Goal: Task Accomplishment & Management: Manage account settings

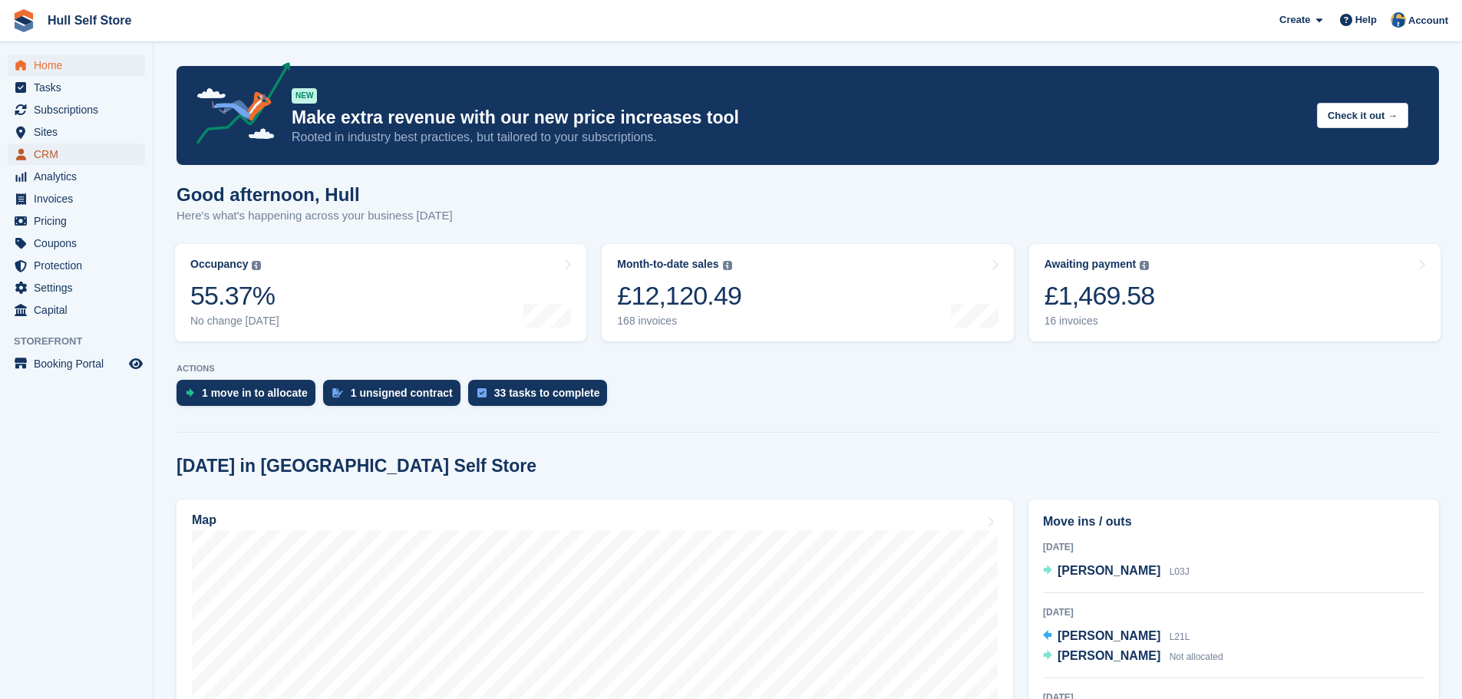
click at [69, 151] on span "CRM" at bounding box center [80, 154] width 92 height 21
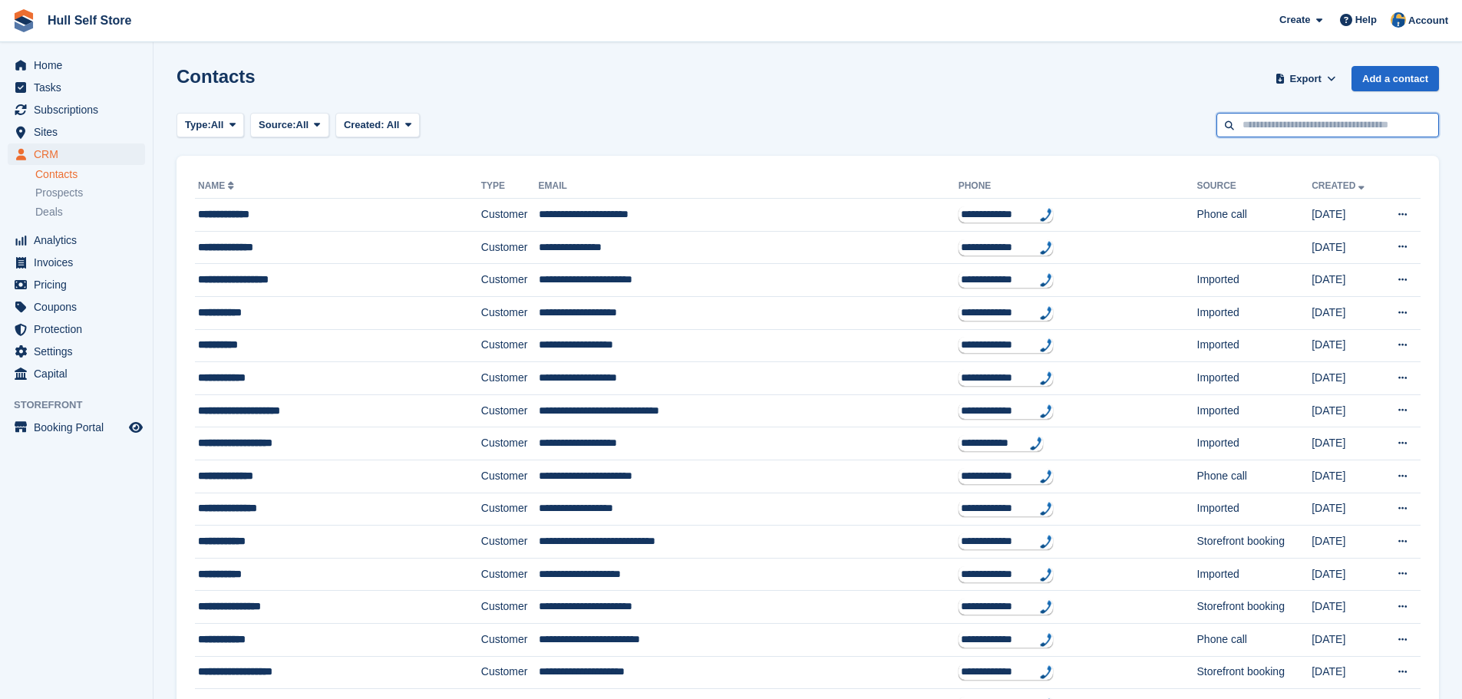
click at [1297, 125] on input "text" at bounding box center [1327, 125] width 223 height 25
type input "*****"
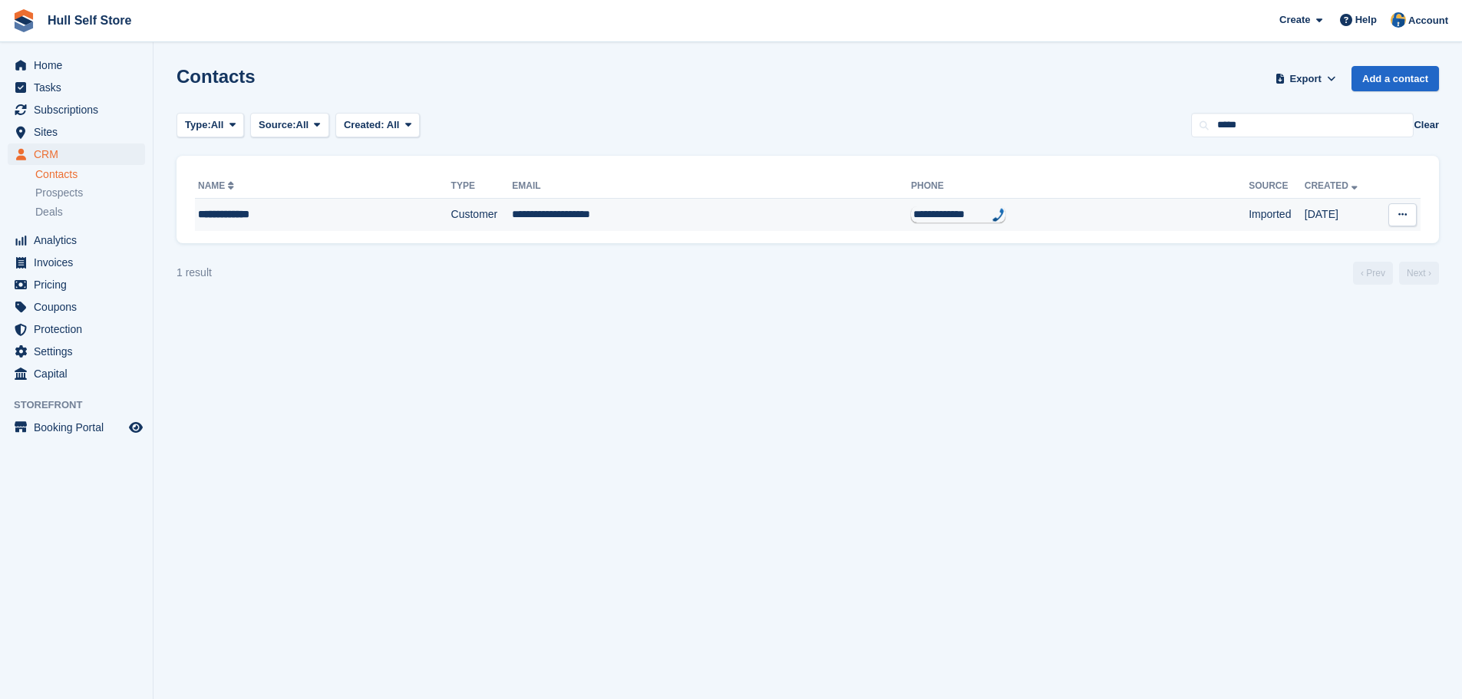
click at [355, 227] on td "**********" at bounding box center [323, 215] width 256 height 32
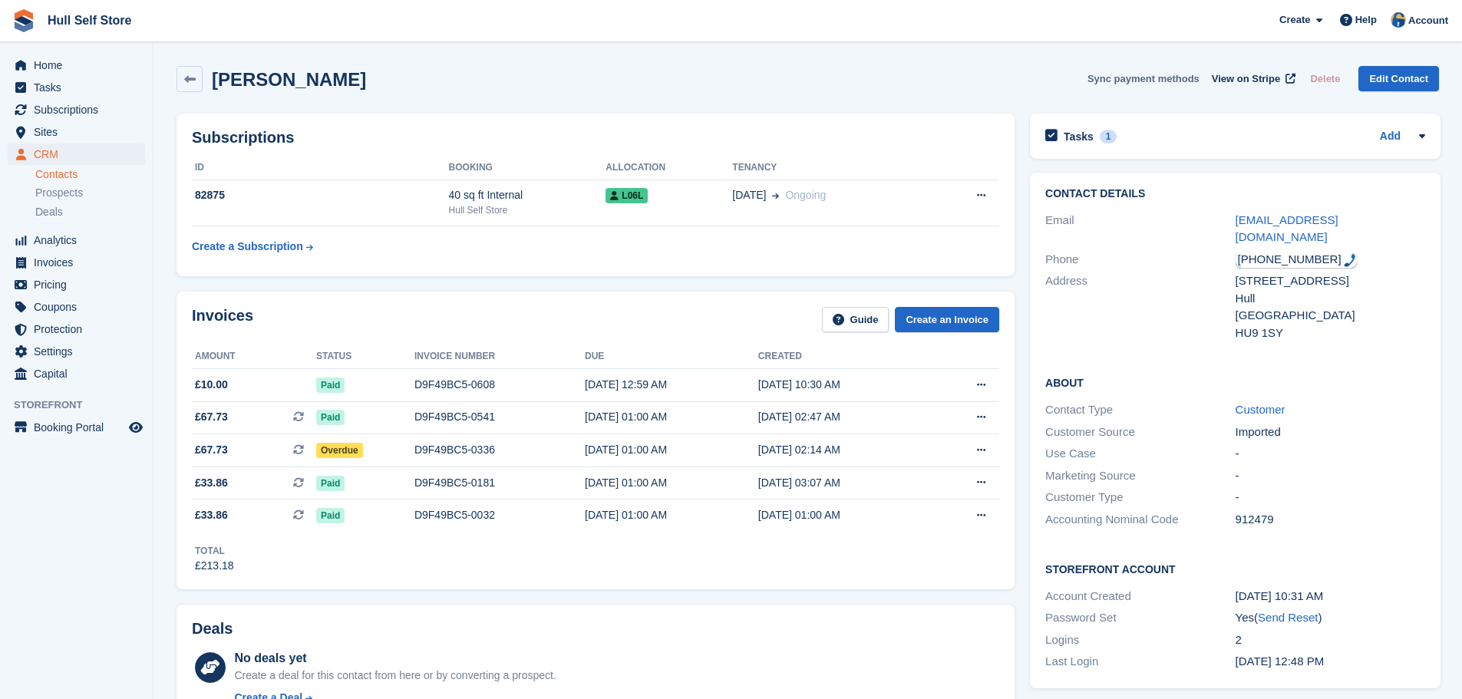
click at [1186, 74] on button "Sync payment methods" at bounding box center [1143, 78] width 112 height 25
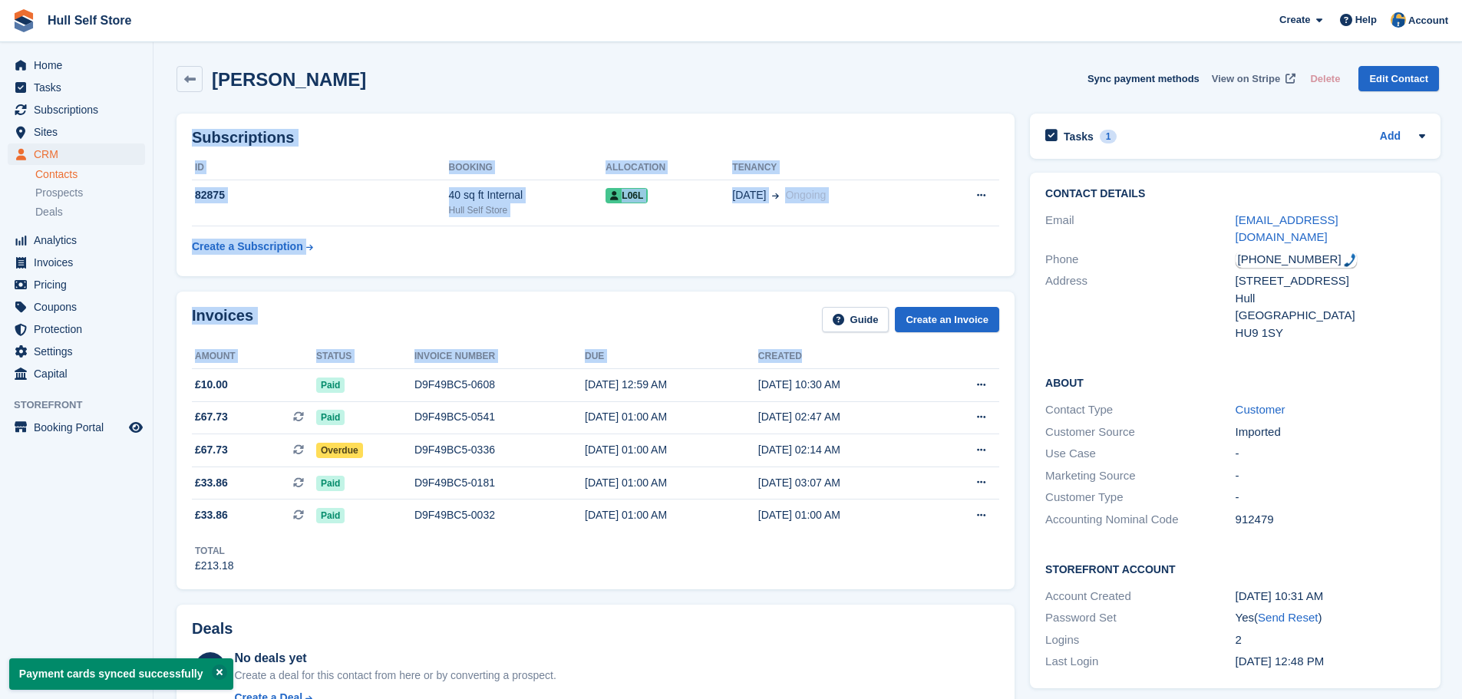
drag, startPoint x: 980, startPoint y: 361, endPoint x: 1253, endPoint y: 75, distance: 395.7
click at [1253, 75] on span "View on Stripe" at bounding box center [1246, 78] width 68 height 15
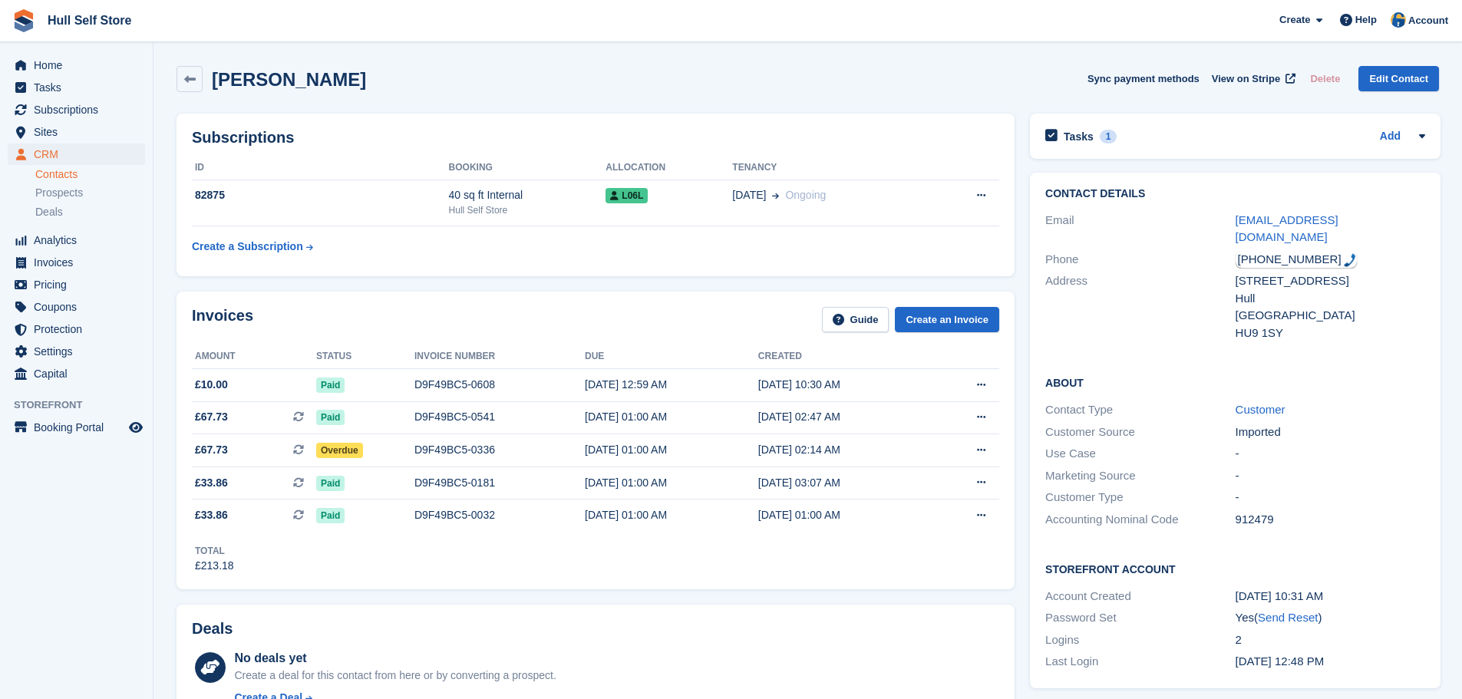
click at [417, 105] on div "Krishna panak Sync payment methods View on Stripe Delete Edit Contact" at bounding box center [808, 82] width 1278 height 48
click at [405, 203] on div "82875" at bounding box center [320, 195] width 257 height 16
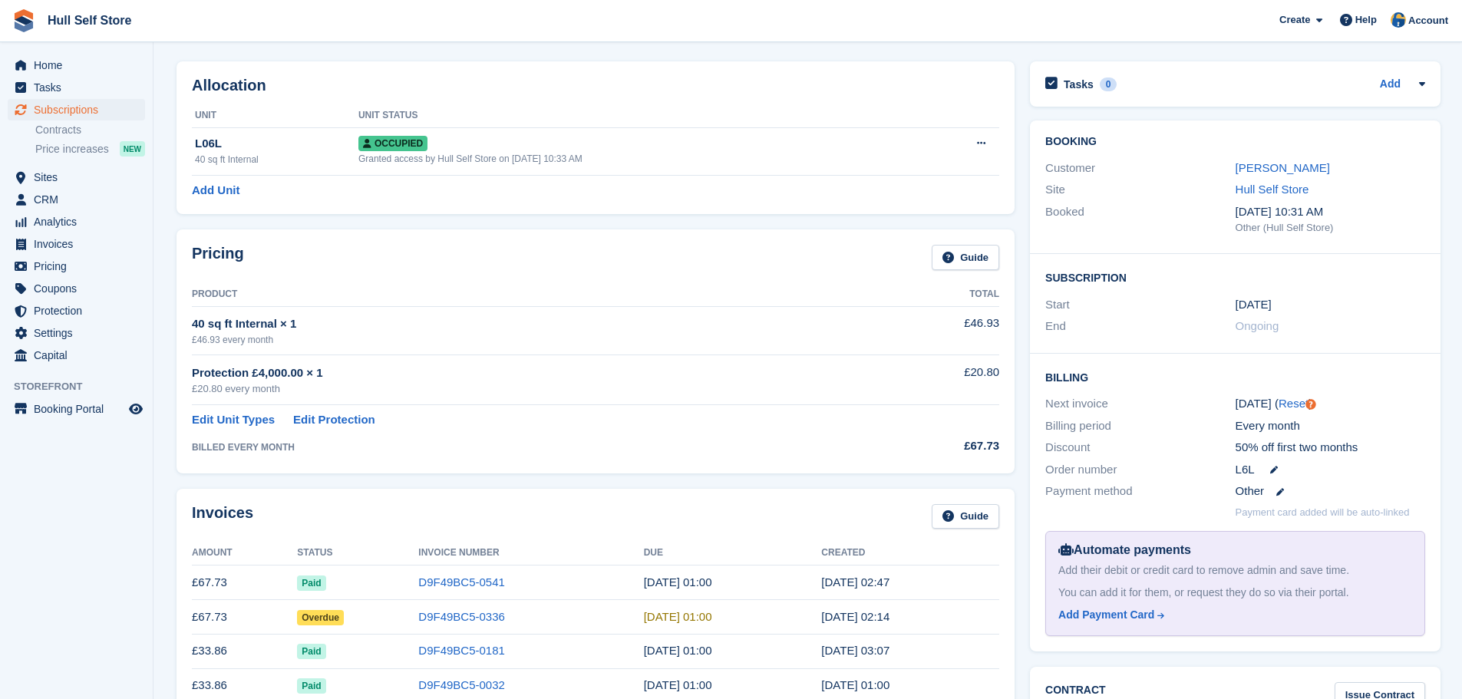
scroll to position [77, 0]
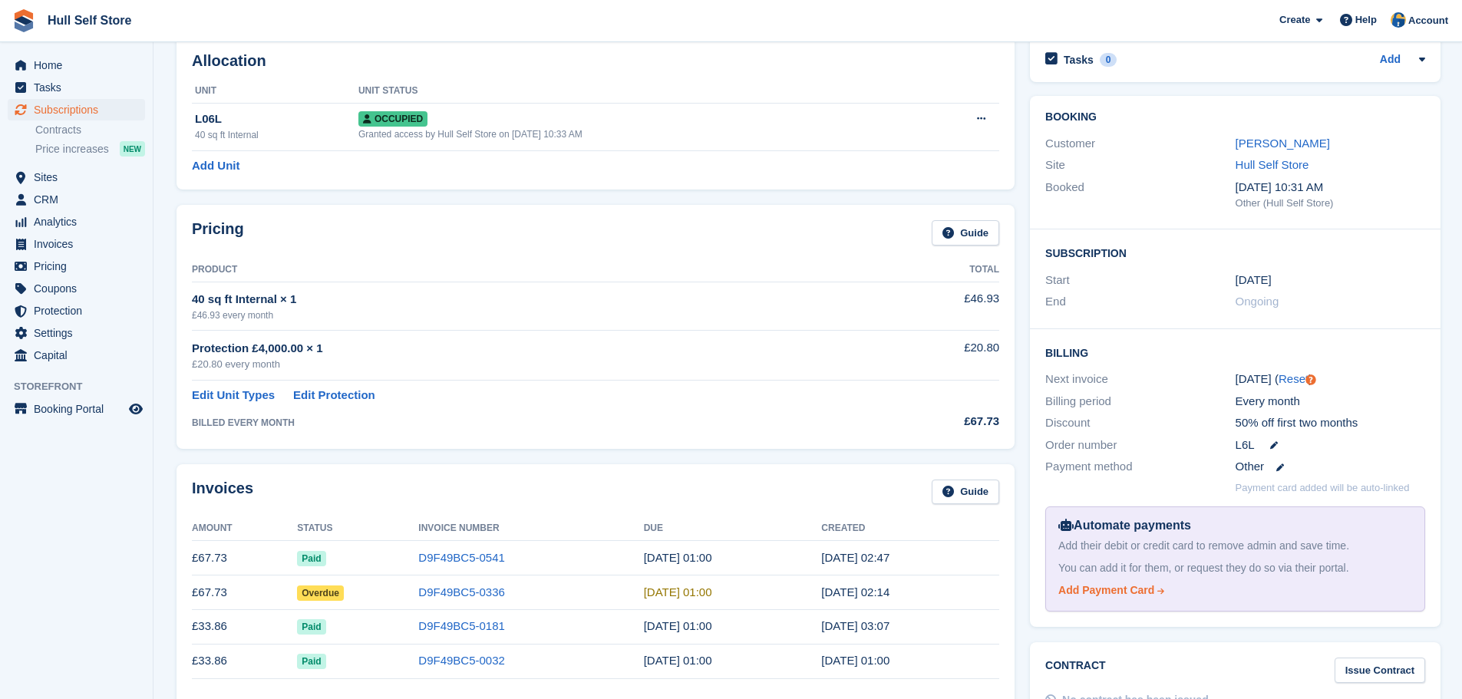
click at [1123, 599] on div "Add Payment Card" at bounding box center [1106, 590] width 96 height 16
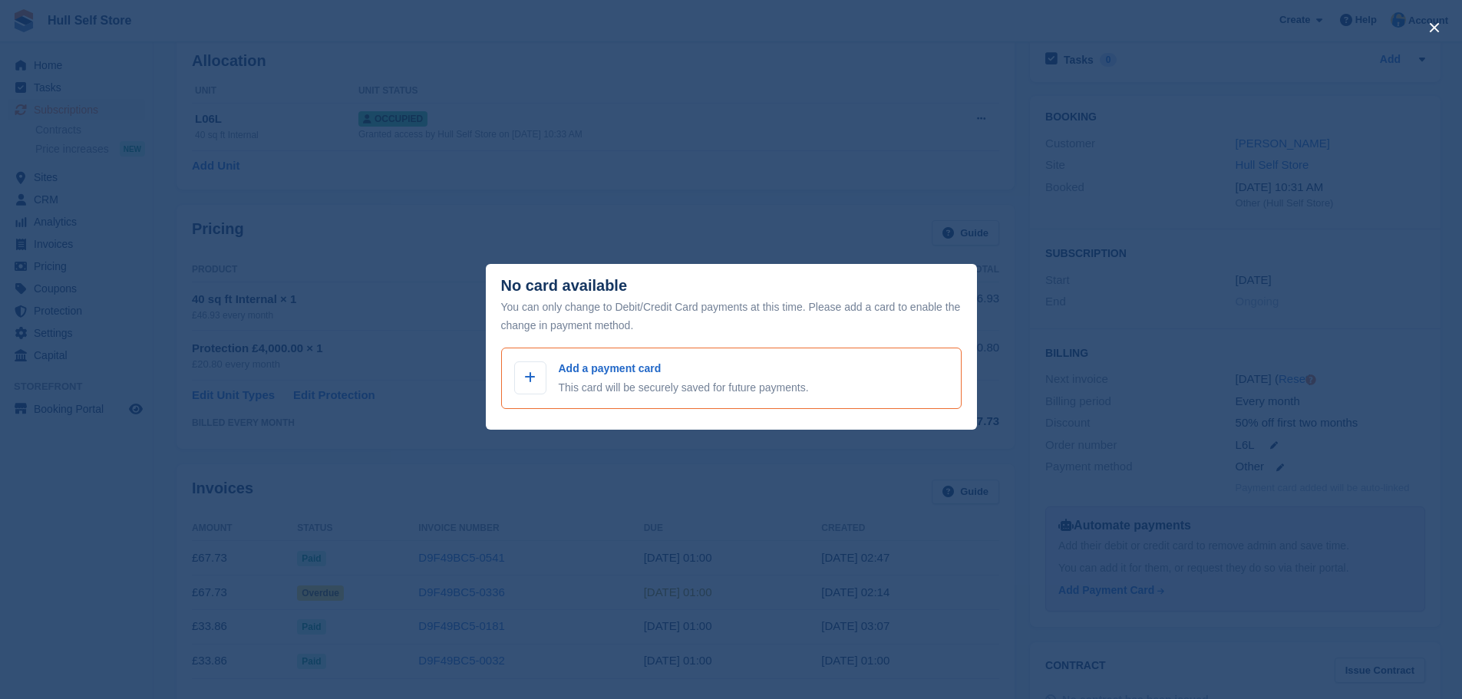
click at [884, 404] on div "Add a payment card This card will be securely saved for future payments." at bounding box center [731, 378] width 460 height 61
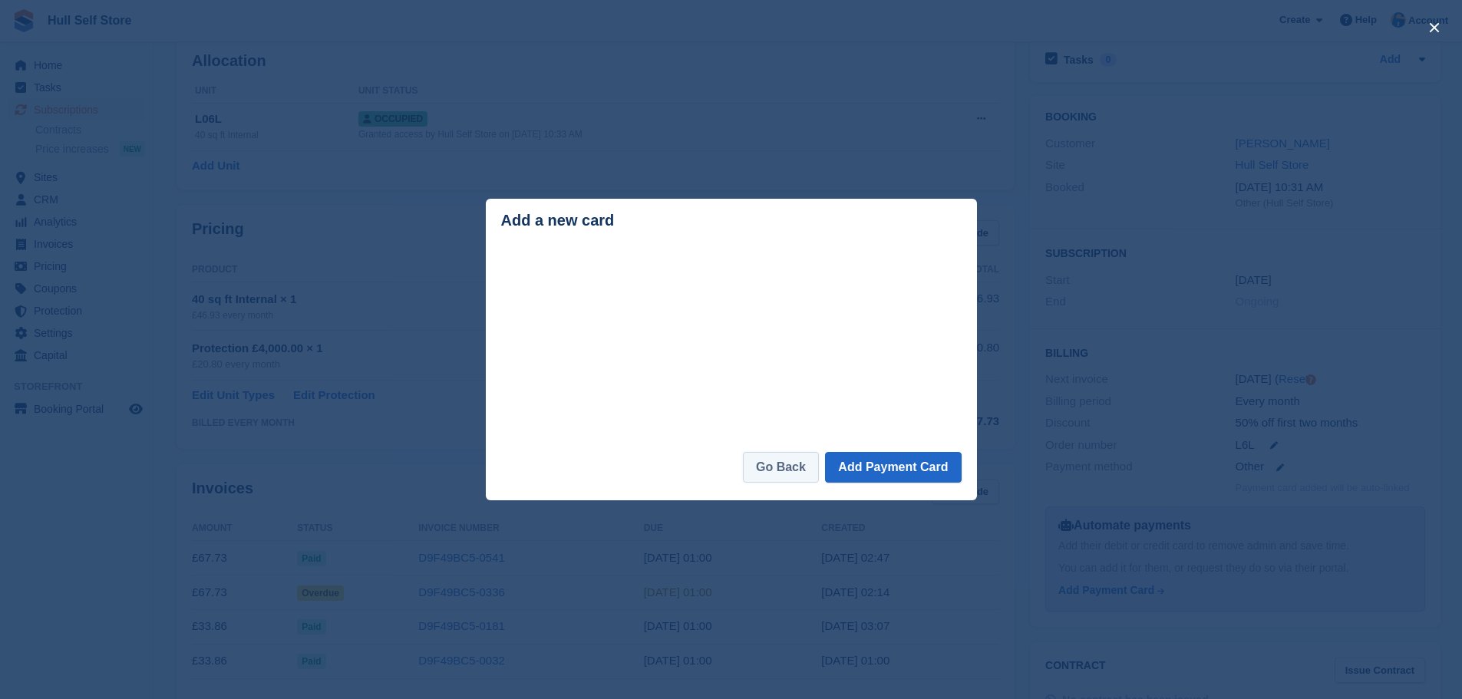
click at [783, 473] on link "Go Back" at bounding box center [781, 467] width 76 height 31
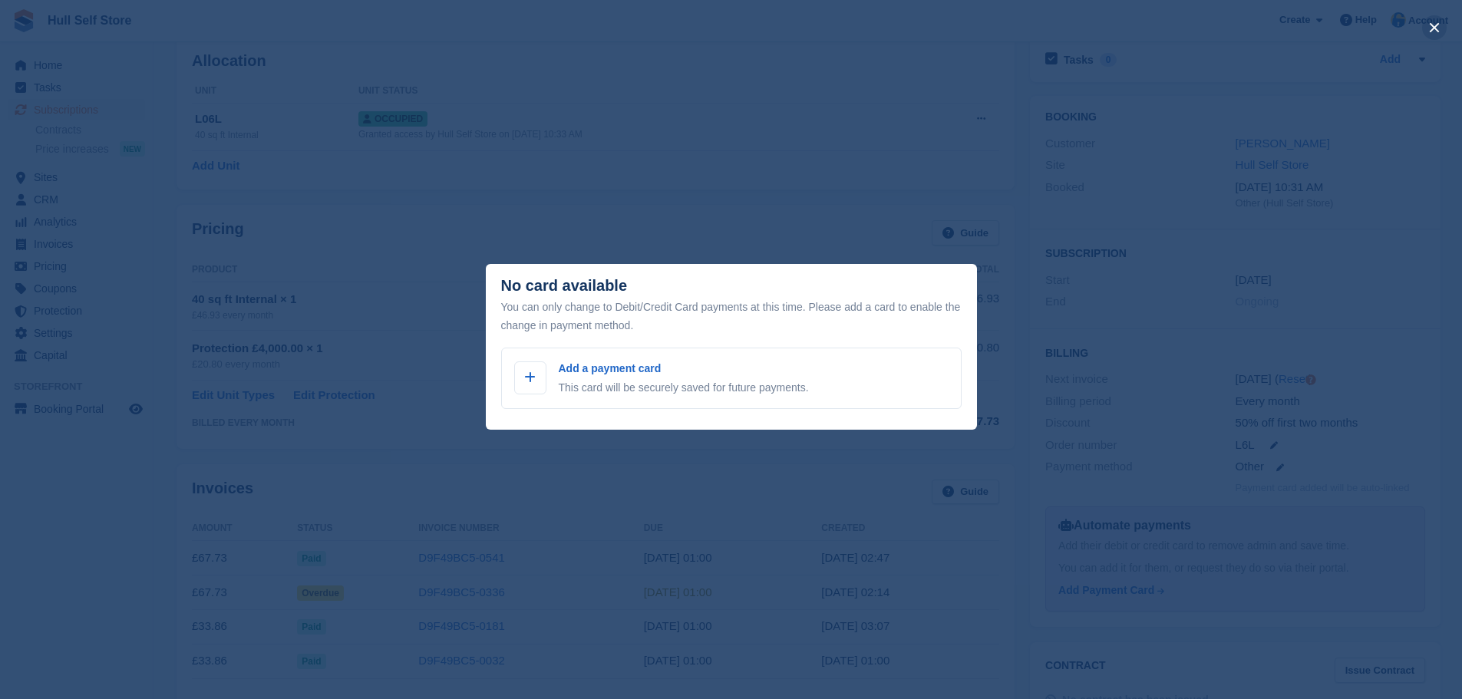
click at [1434, 24] on button "close" at bounding box center [1434, 27] width 25 height 25
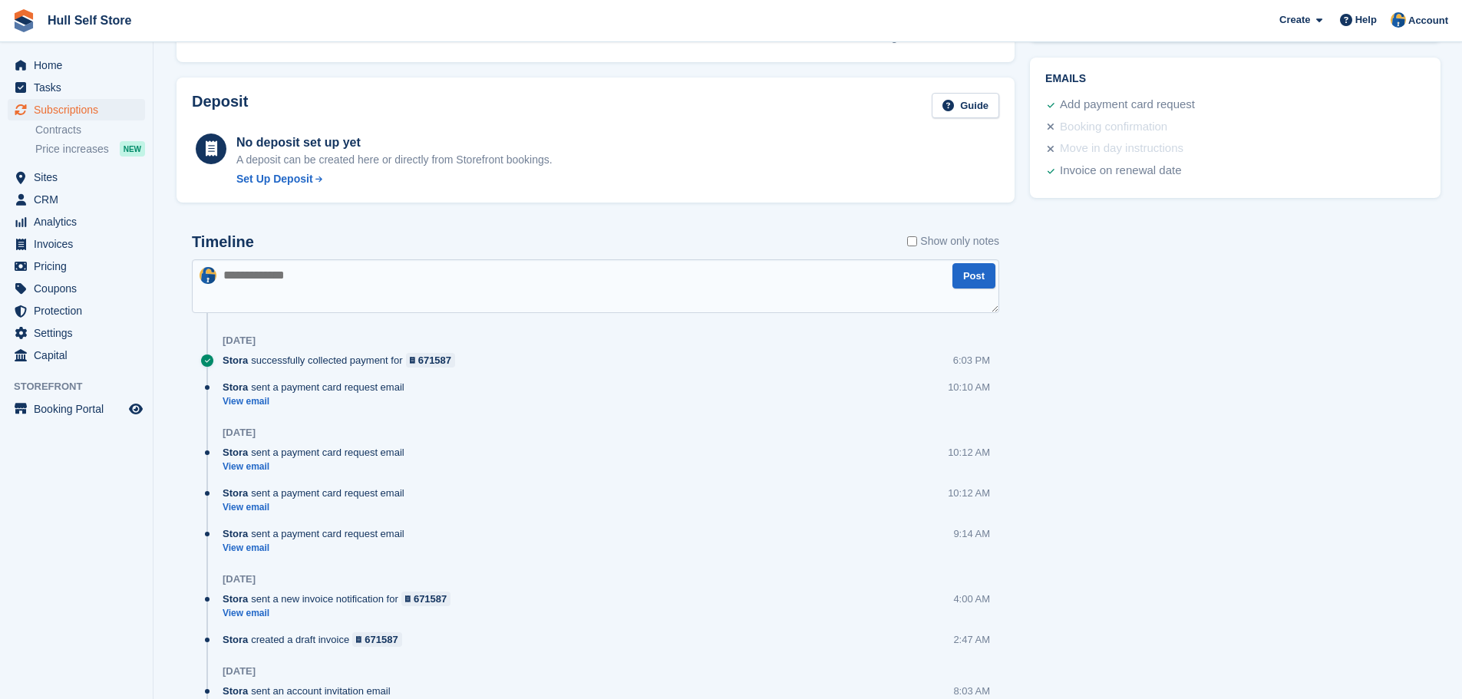
scroll to position [767, 0]
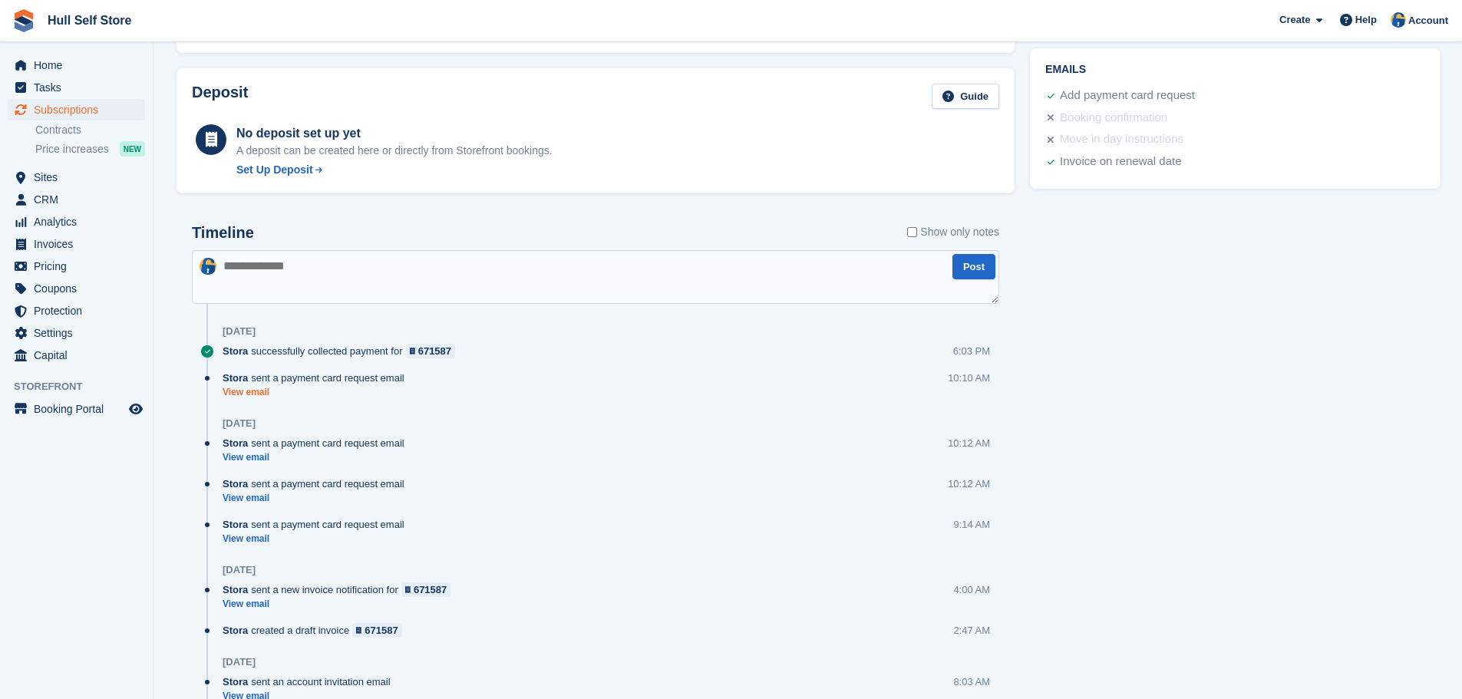
click at [236, 395] on link "View email" at bounding box center [318, 392] width 190 height 13
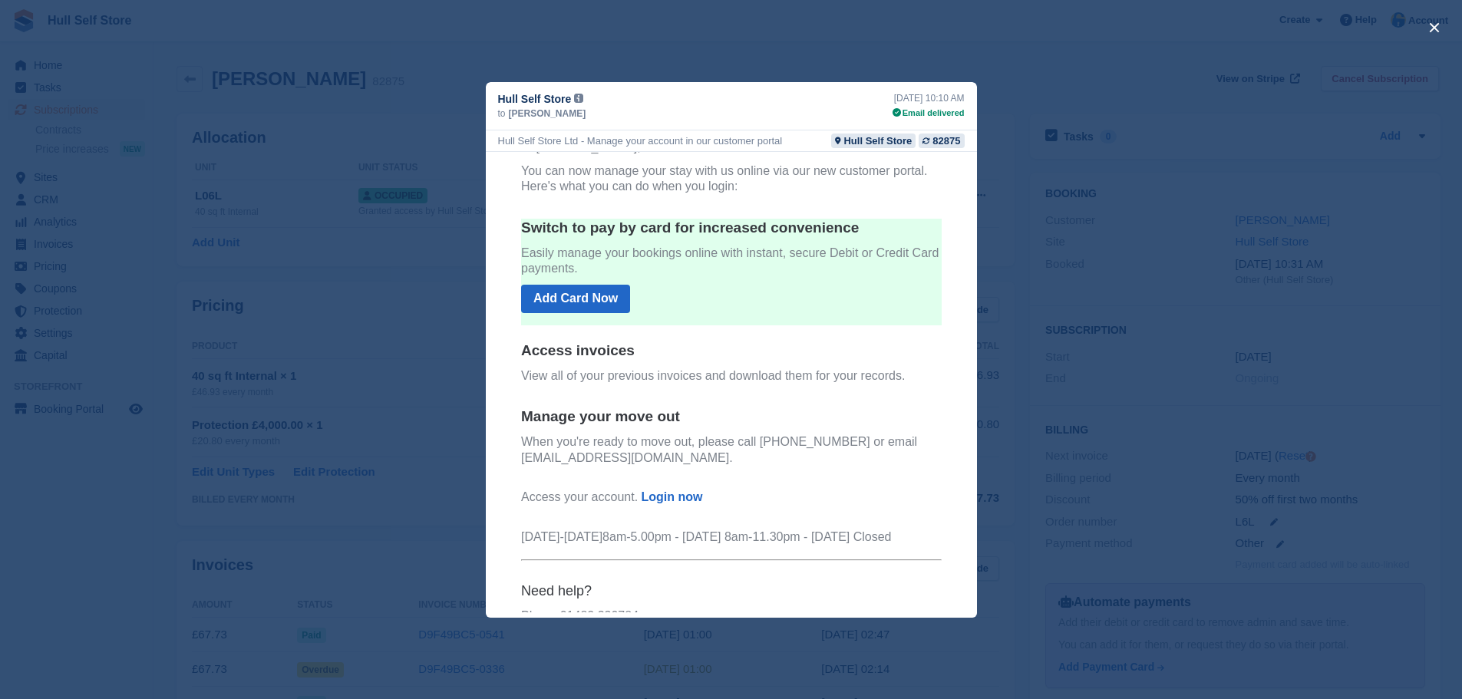
scroll to position [157, 0]
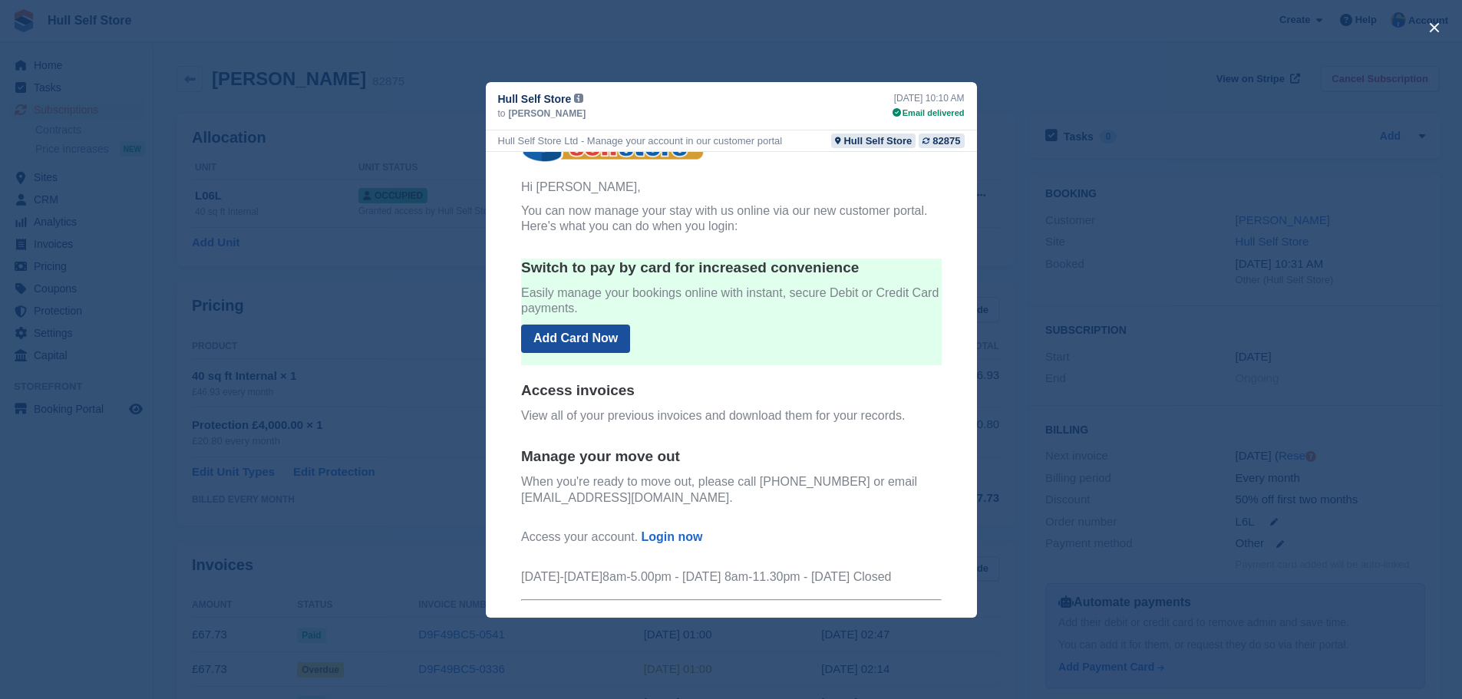
click at [571, 332] on link "Add Card Now" at bounding box center [574, 338] width 109 height 28
click at [559, 330] on link "Add Card Now" at bounding box center [574, 338] width 109 height 28
click at [561, 341] on link "Add Card Now" at bounding box center [574, 338] width 109 height 28
click at [543, 328] on link "Add Card Now" at bounding box center [574, 338] width 109 height 28
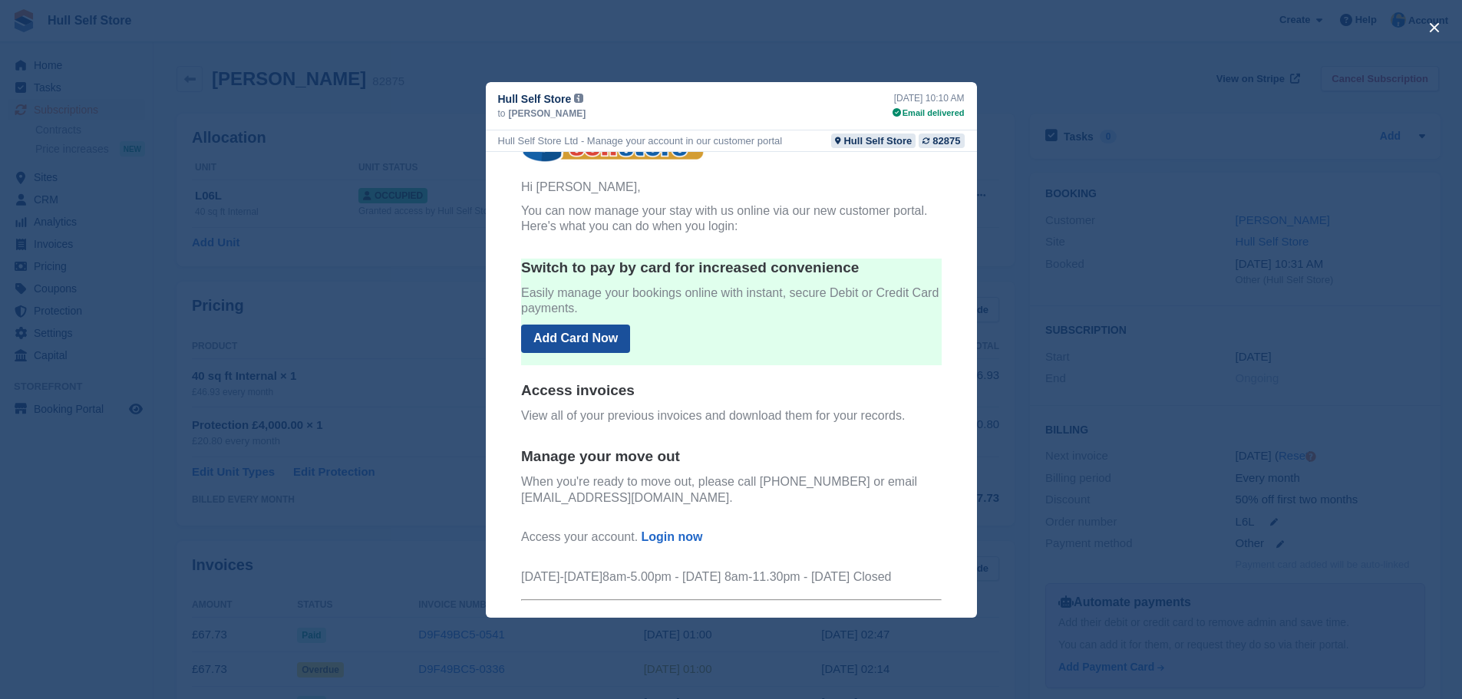
click at [529, 341] on link "Add Card Now" at bounding box center [574, 338] width 109 height 28
click at [524, 345] on link "Add Card Now" at bounding box center [574, 338] width 109 height 28
click at [520, 374] on td at bounding box center [730, 373] width 421 height 16
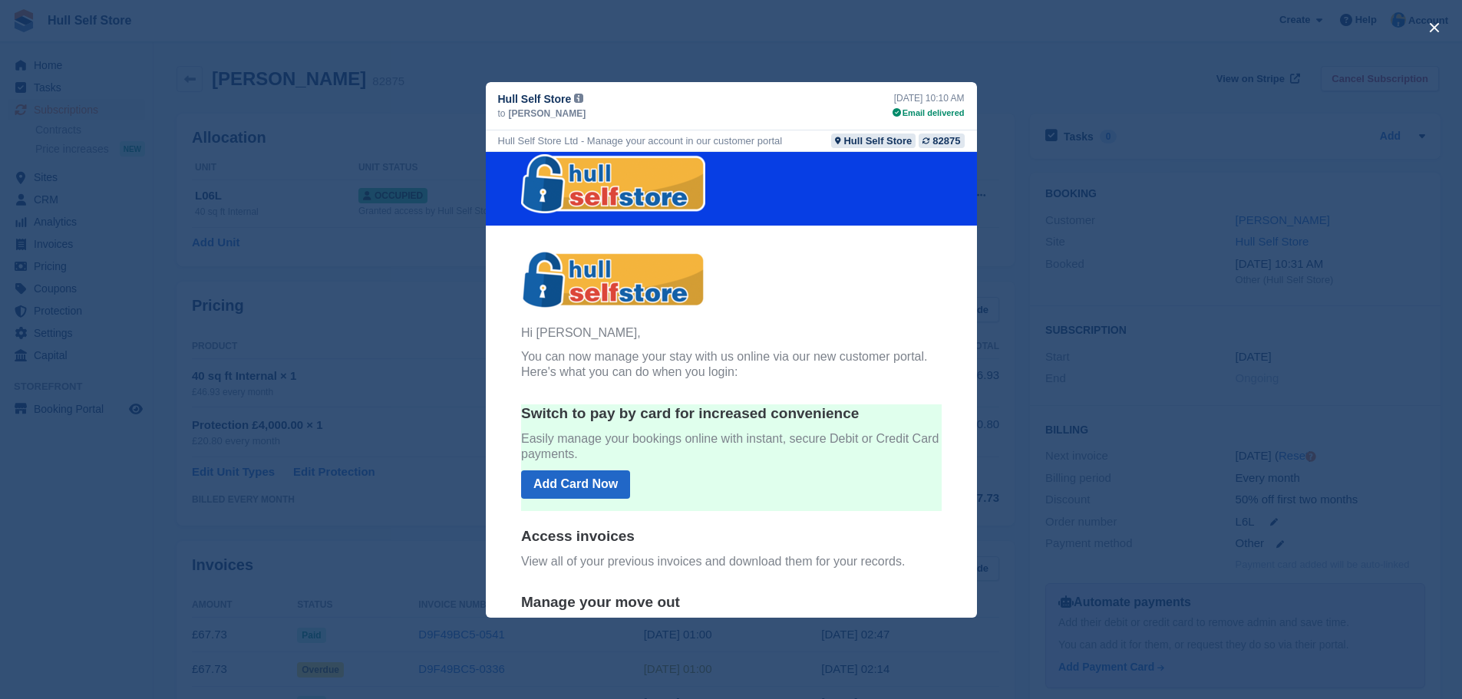
scroll to position [3, 0]
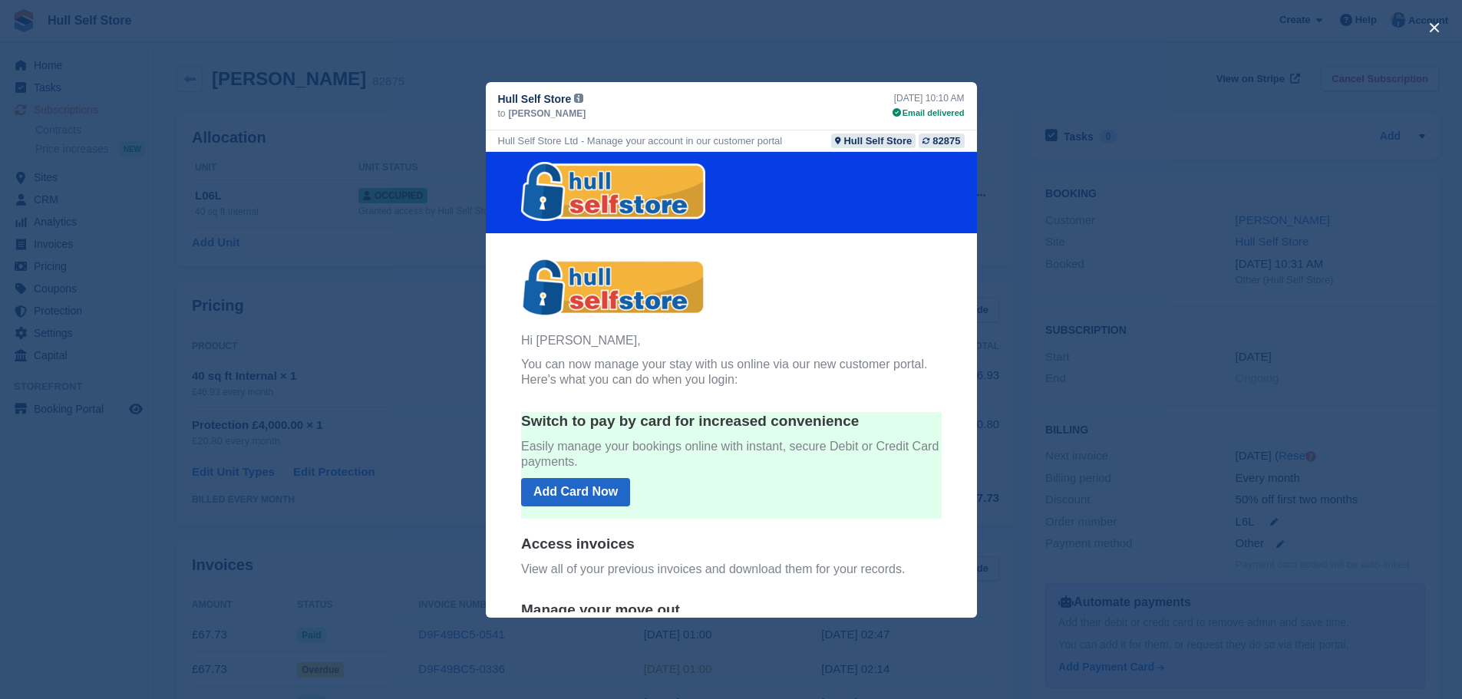
click at [508, 453] on th "Hi Krishna panak, You can now manage your stay with us online via our new custo…" at bounding box center [730, 562] width 445 height 611
click at [1431, 25] on button "close" at bounding box center [1434, 27] width 25 height 25
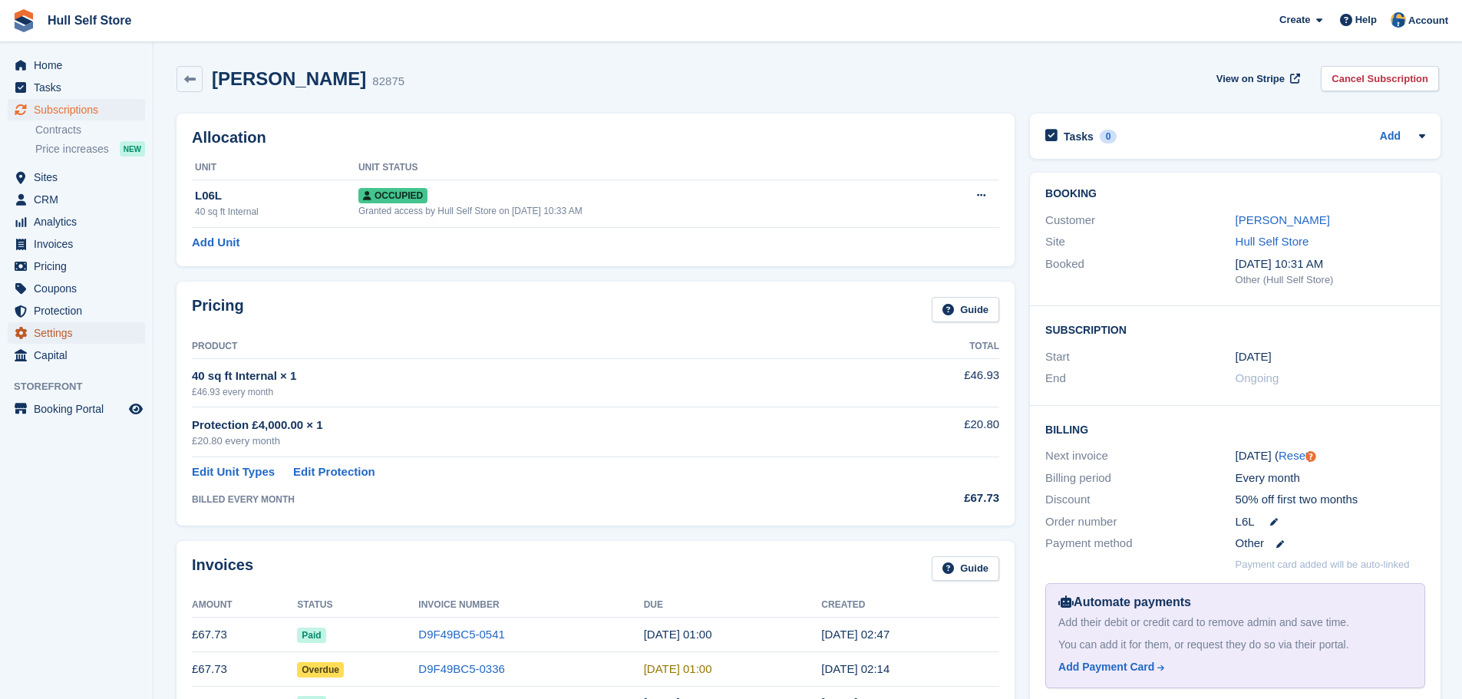
click at [58, 341] on span "Settings" at bounding box center [80, 332] width 92 height 21
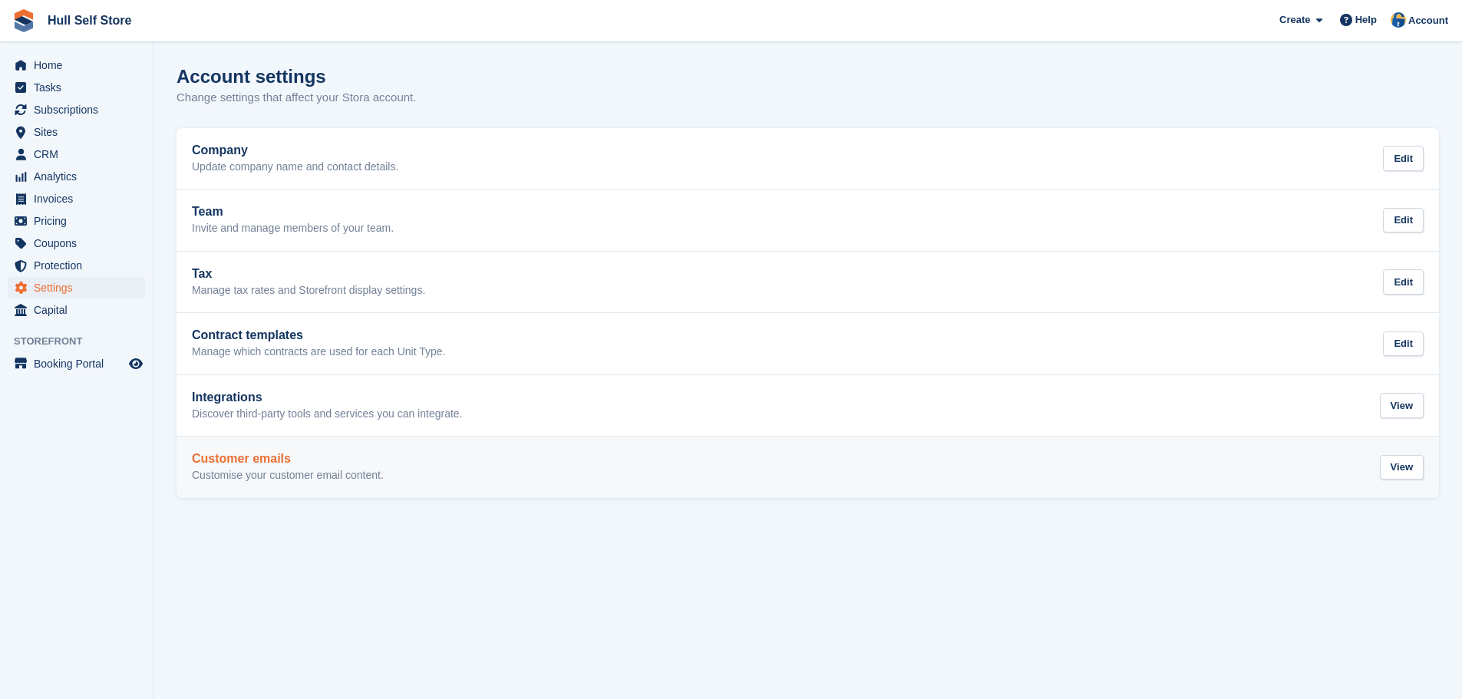
click at [381, 478] on p "Customise your customer email content." at bounding box center [288, 476] width 192 height 14
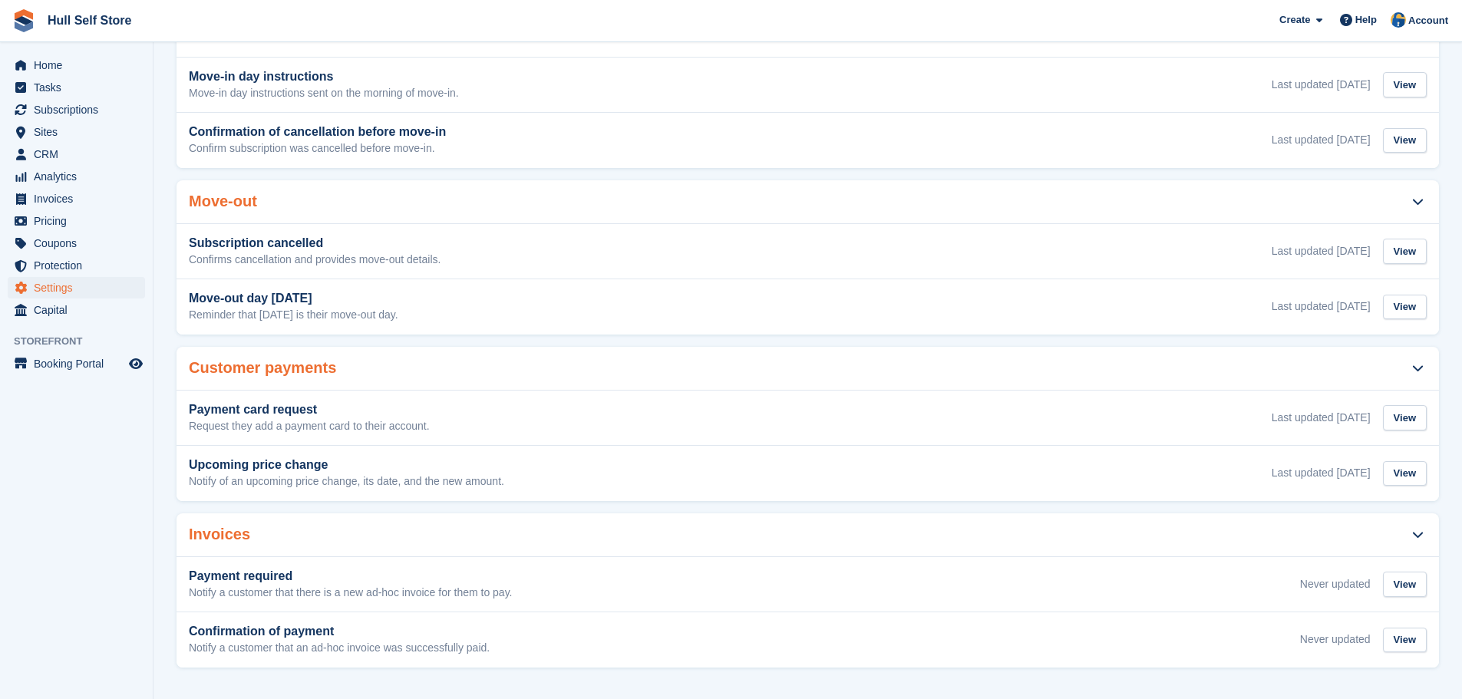
scroll to position [451, 0]
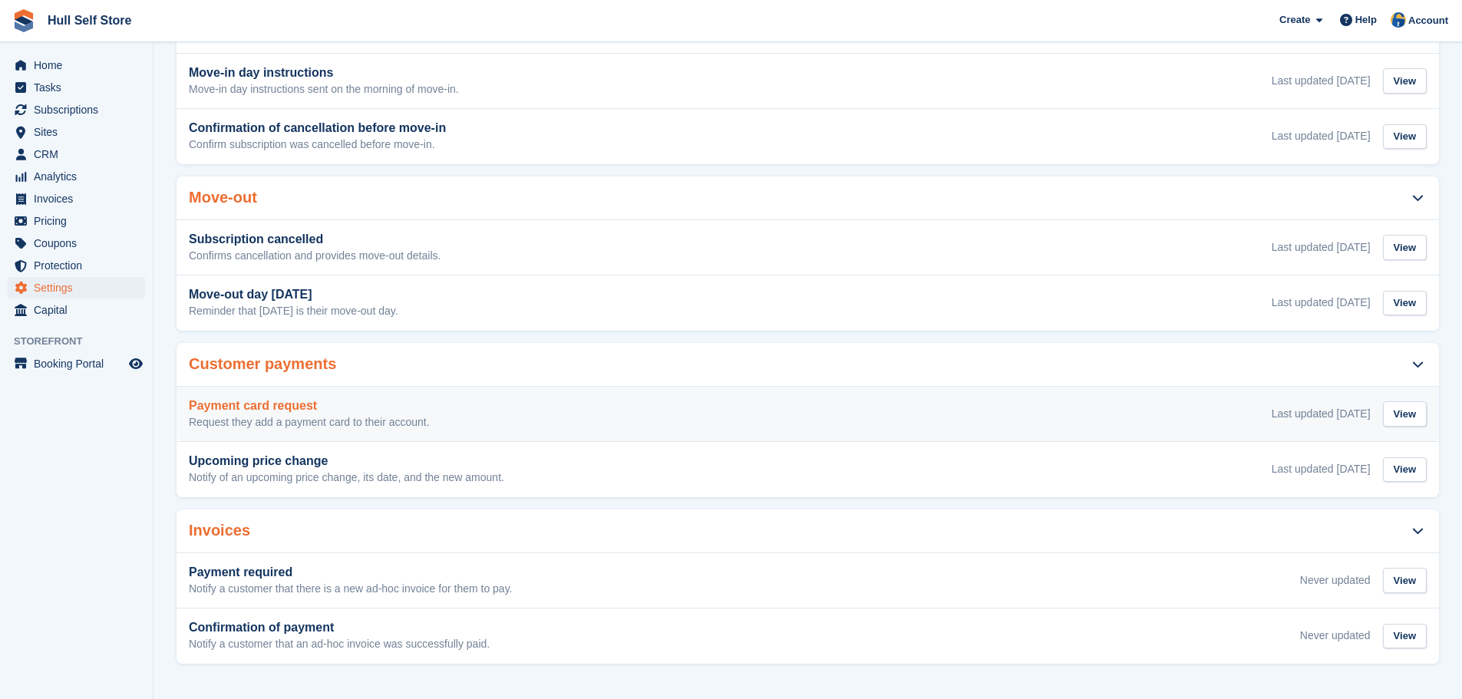
click at [394, 424] on p "Request they add a payment card to their account." at bounding box center [309, 423] width 241 height 14
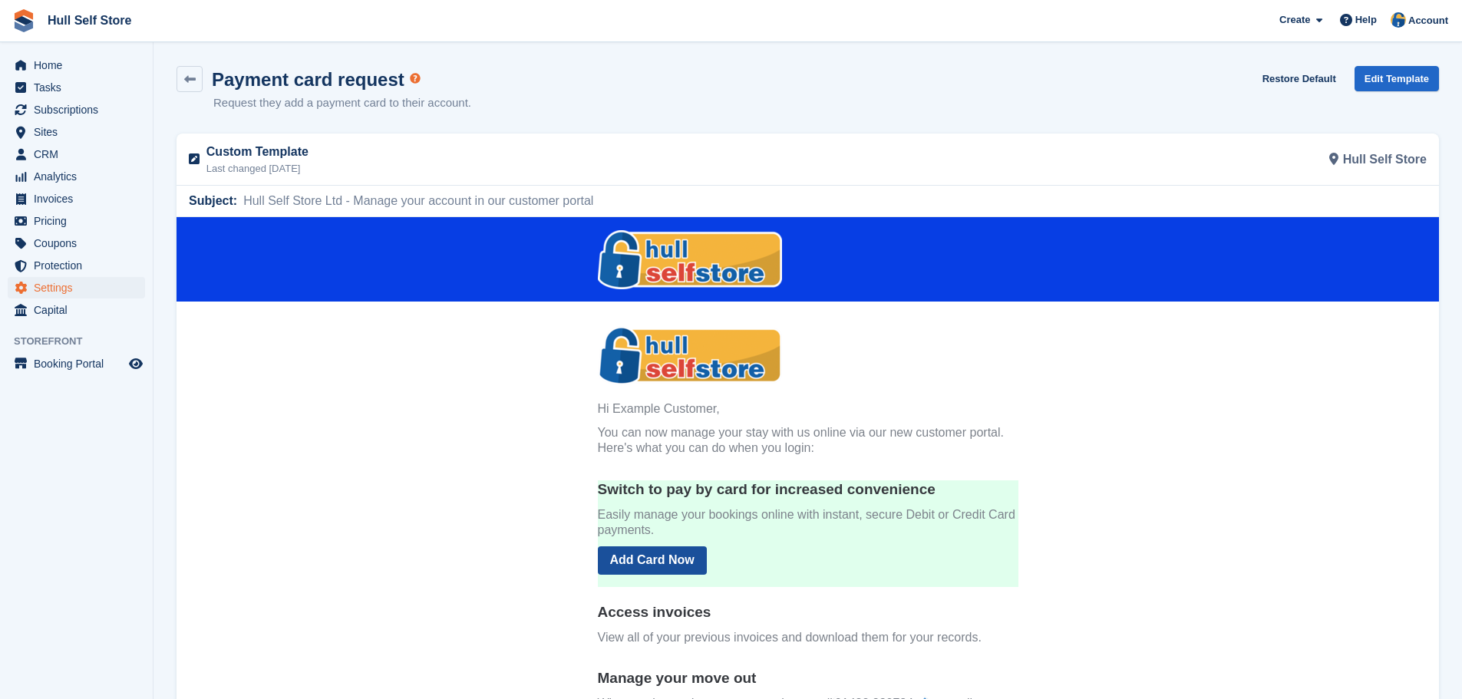
click at [629, 554] on link "Add Card Now" at bounding box center [652, 560] width 109 height 28
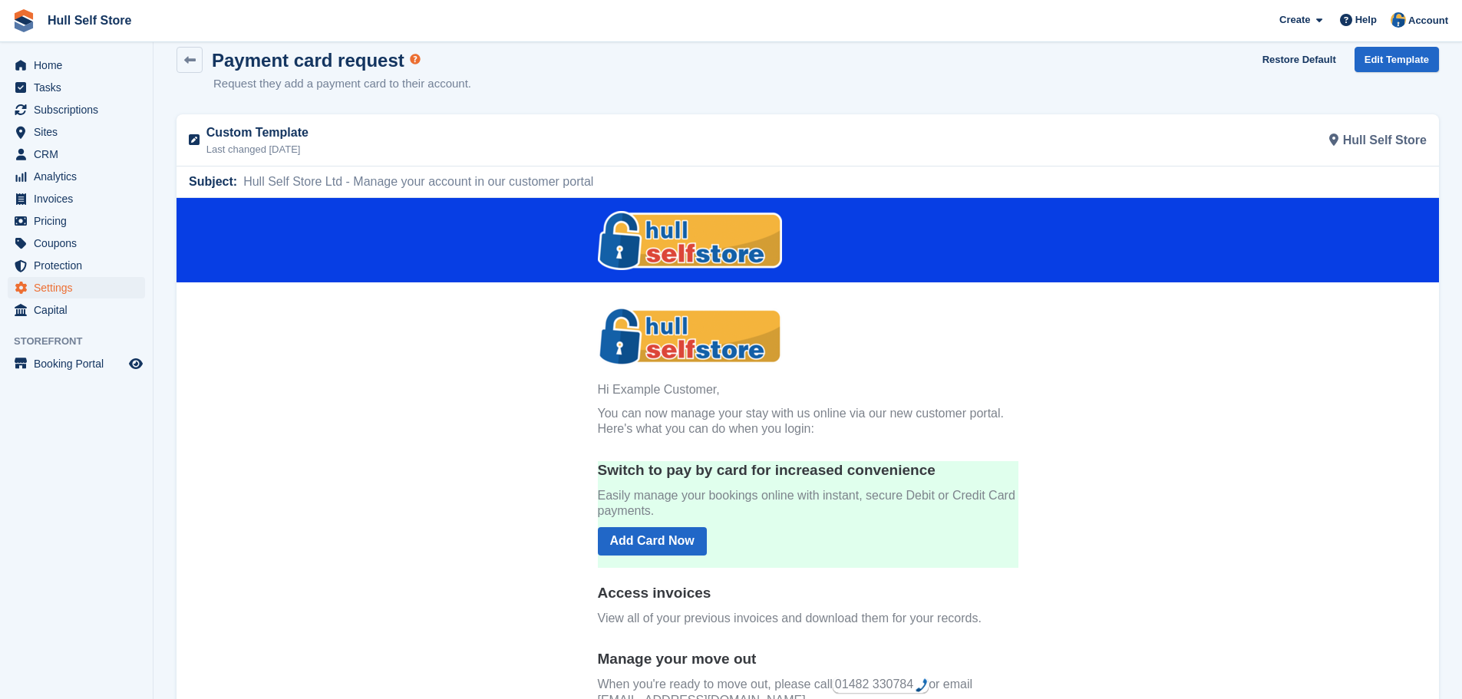
scroll to position [15, 0]
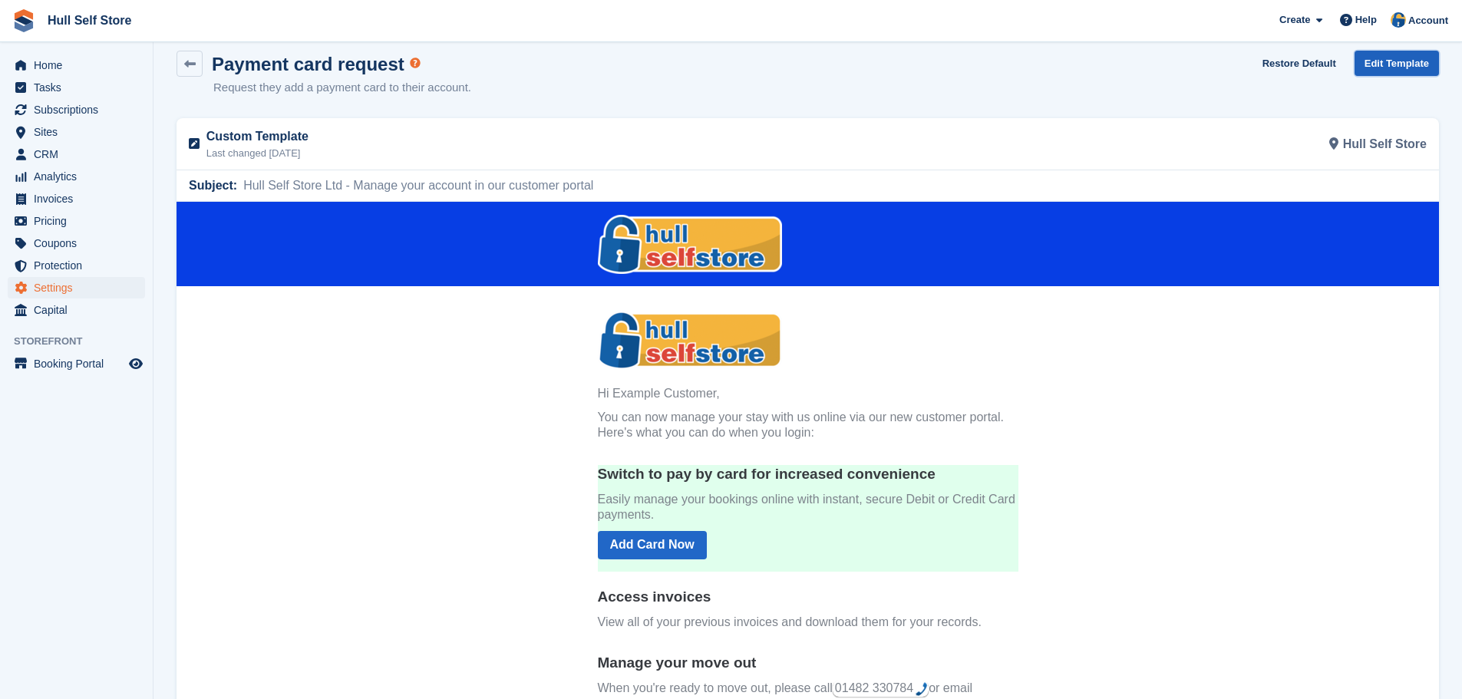
click at [1386, 64] on link "Edit Template" at bounding box center [1396, 63] width 84 height 25
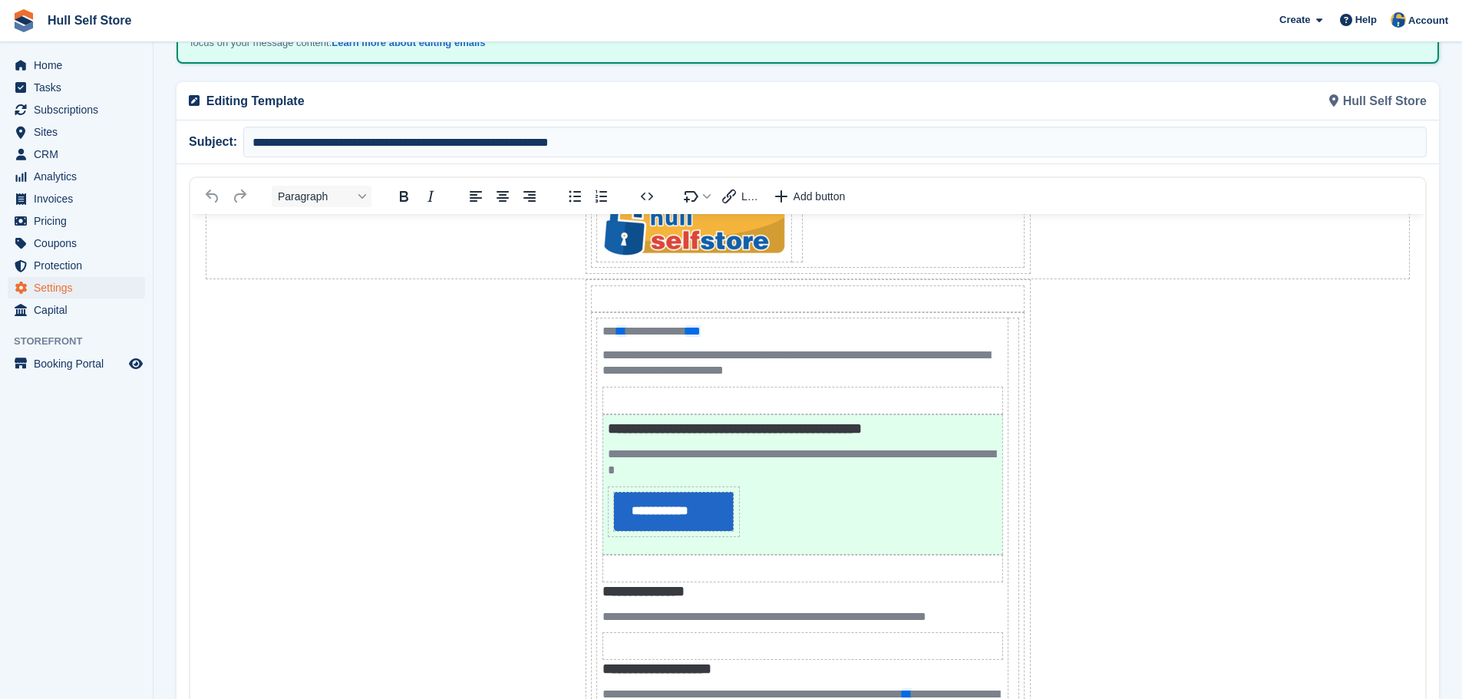
scroll to position [77, 0]
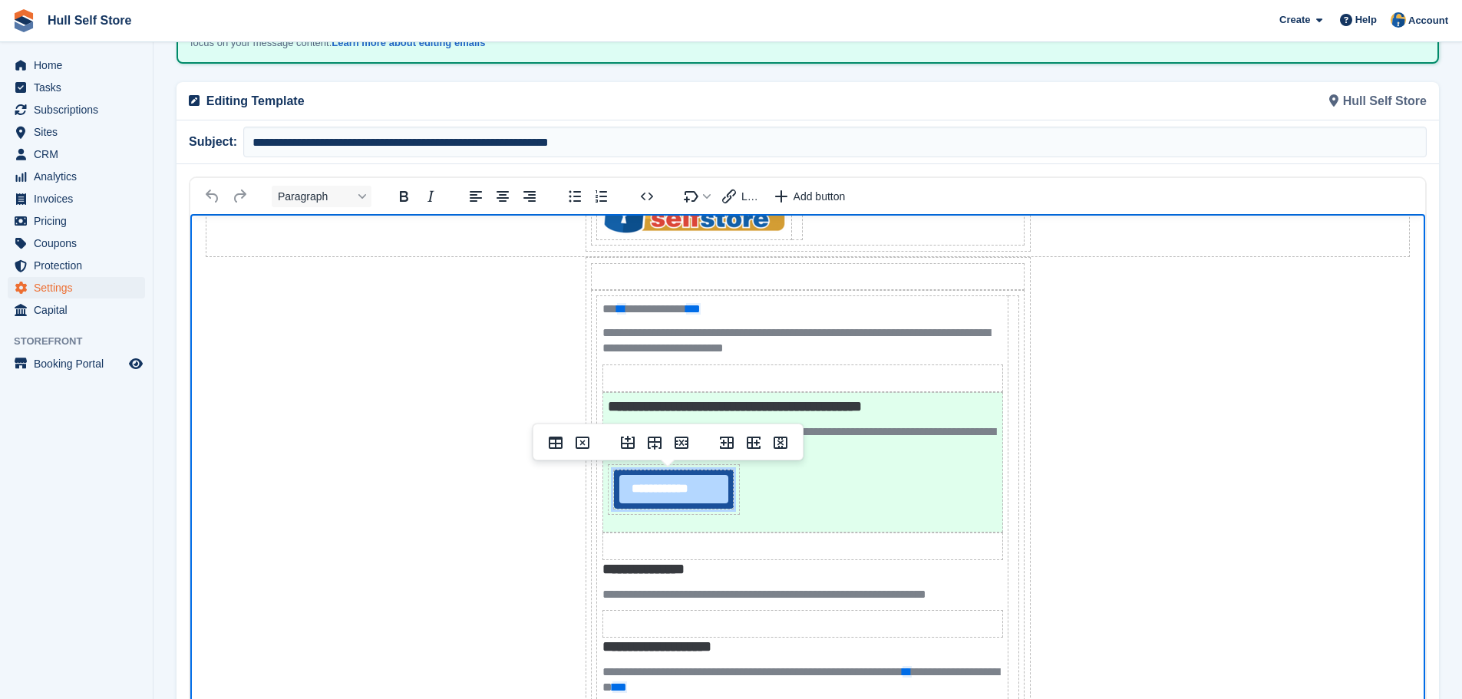
click at [669, 488] on link "**********" at bounding box center [673, 489] width 109 height 28
click at [747, 191] on span "Link" at bounding box center [750, 196] width 19 height 12
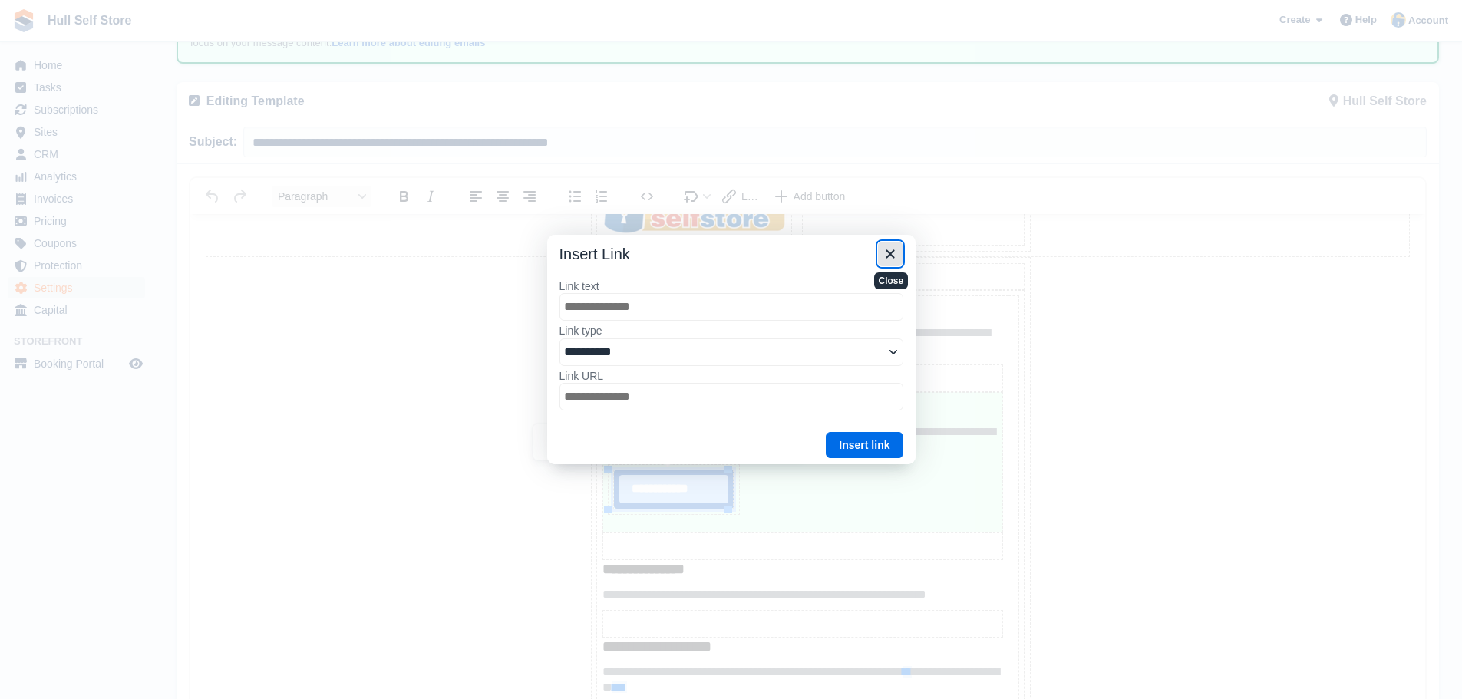
click at [897, 248] on icon "Close" at bounding box center [890, 254] width 18 height 18
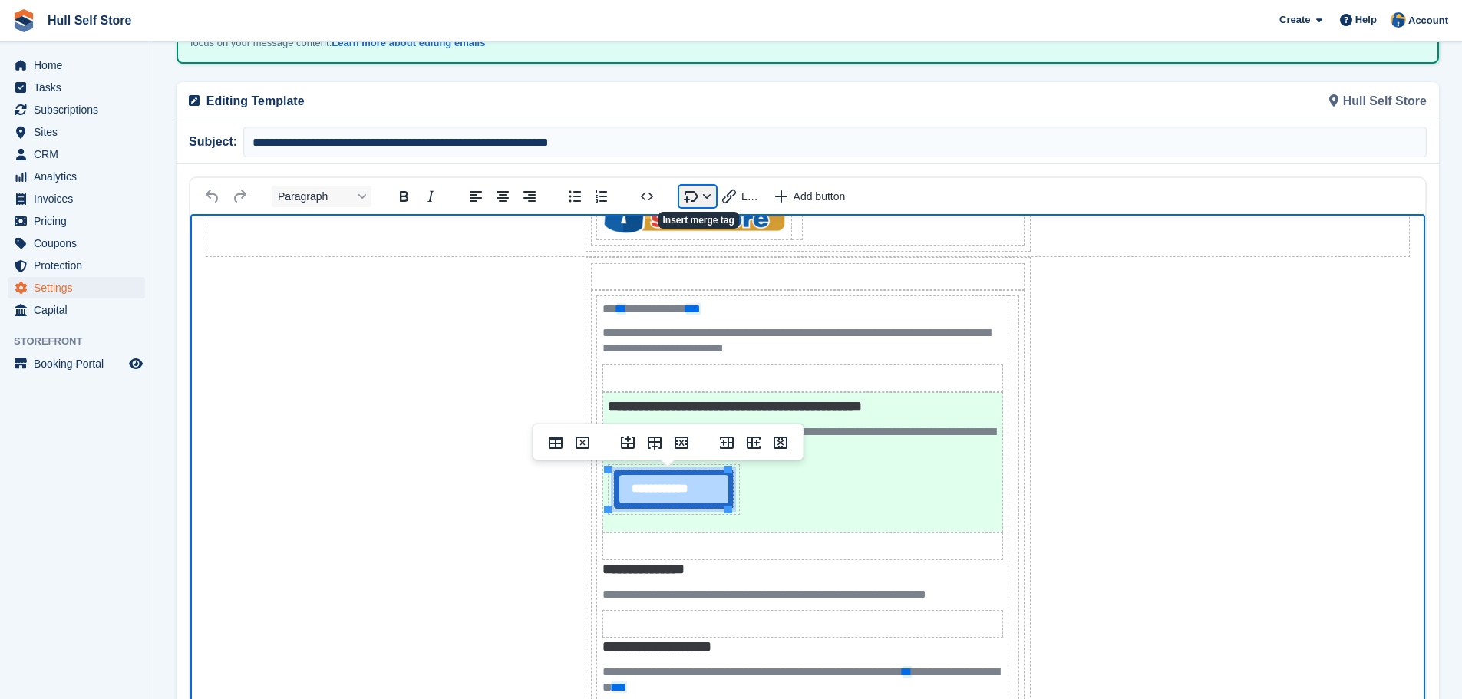
click at [688, 196] on button "Insert merge tag" at bounding box center [697, 196] width 37 height 21
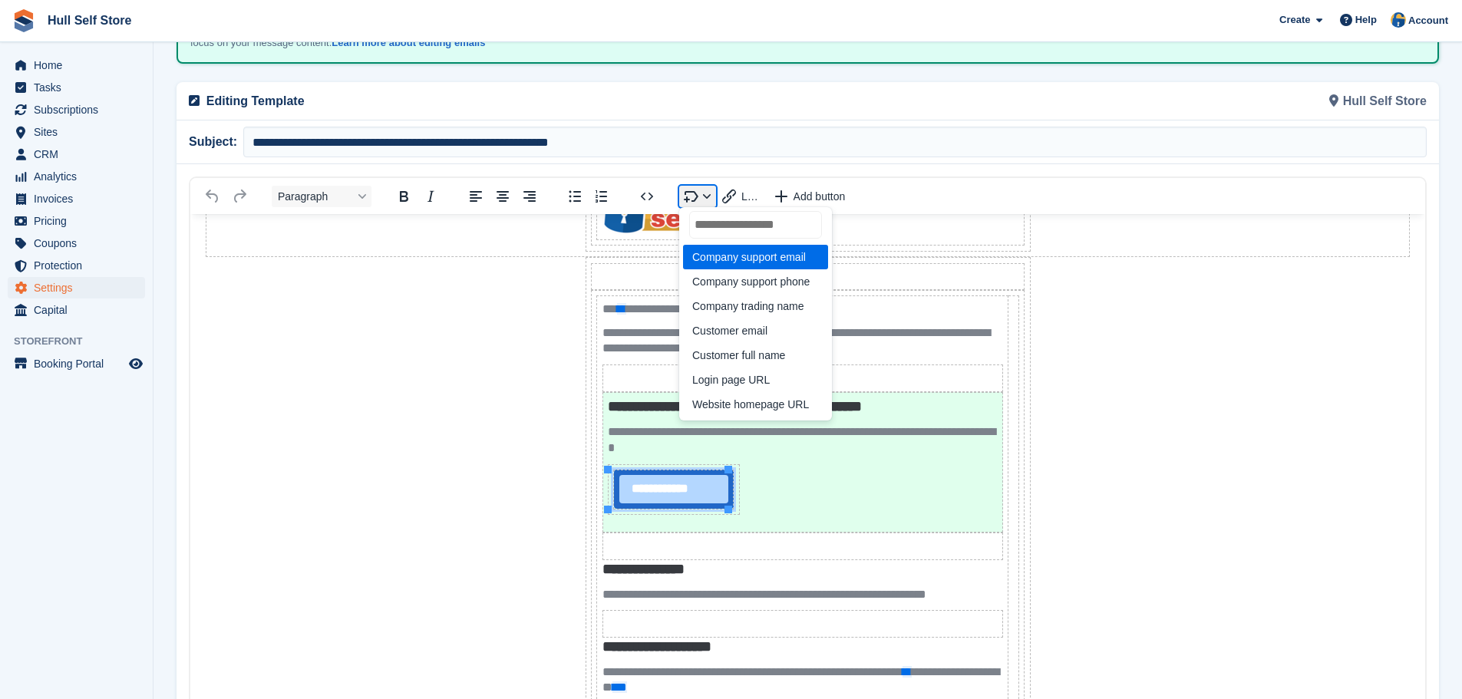
click at [688, 196] on button "Insert merge tag" at bounding box center [697, 196] width 37 height 21
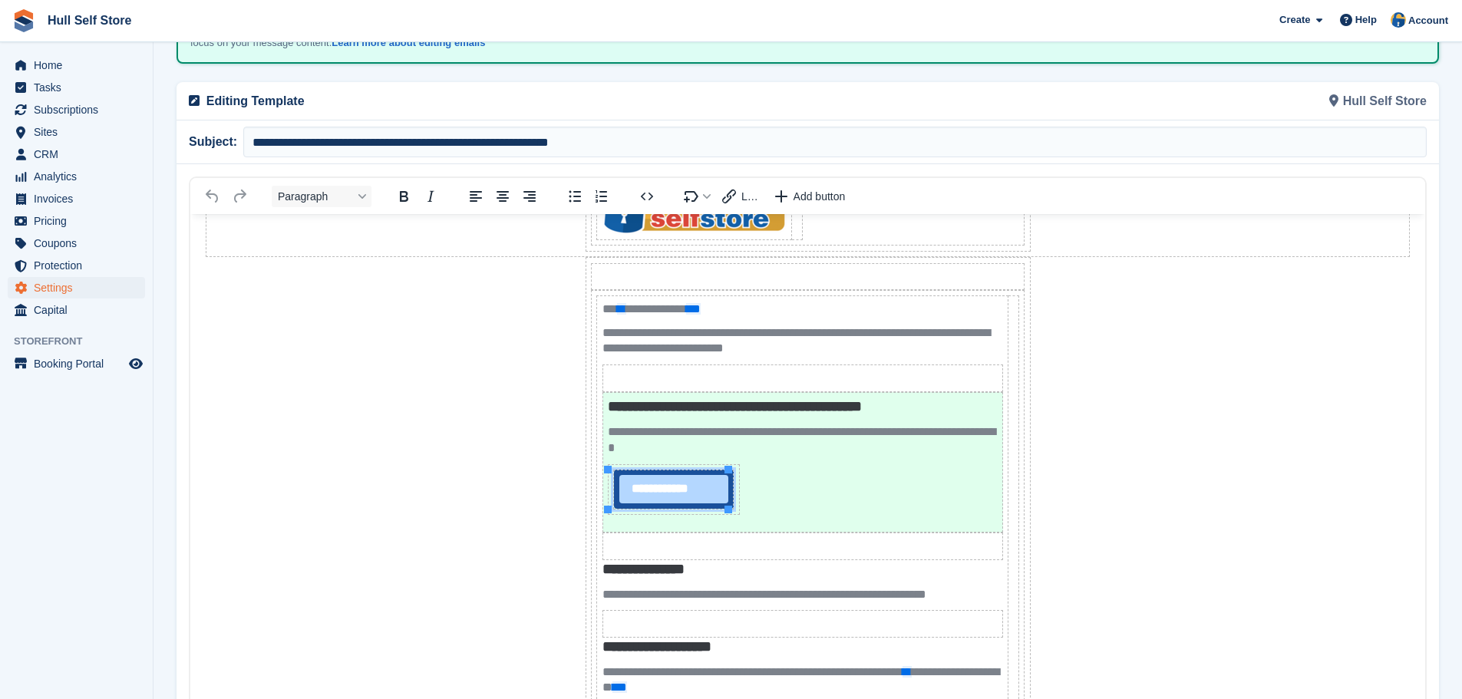
click at [663, 488] on link "**********" at bounding box center [673, 489] width 109 height 28
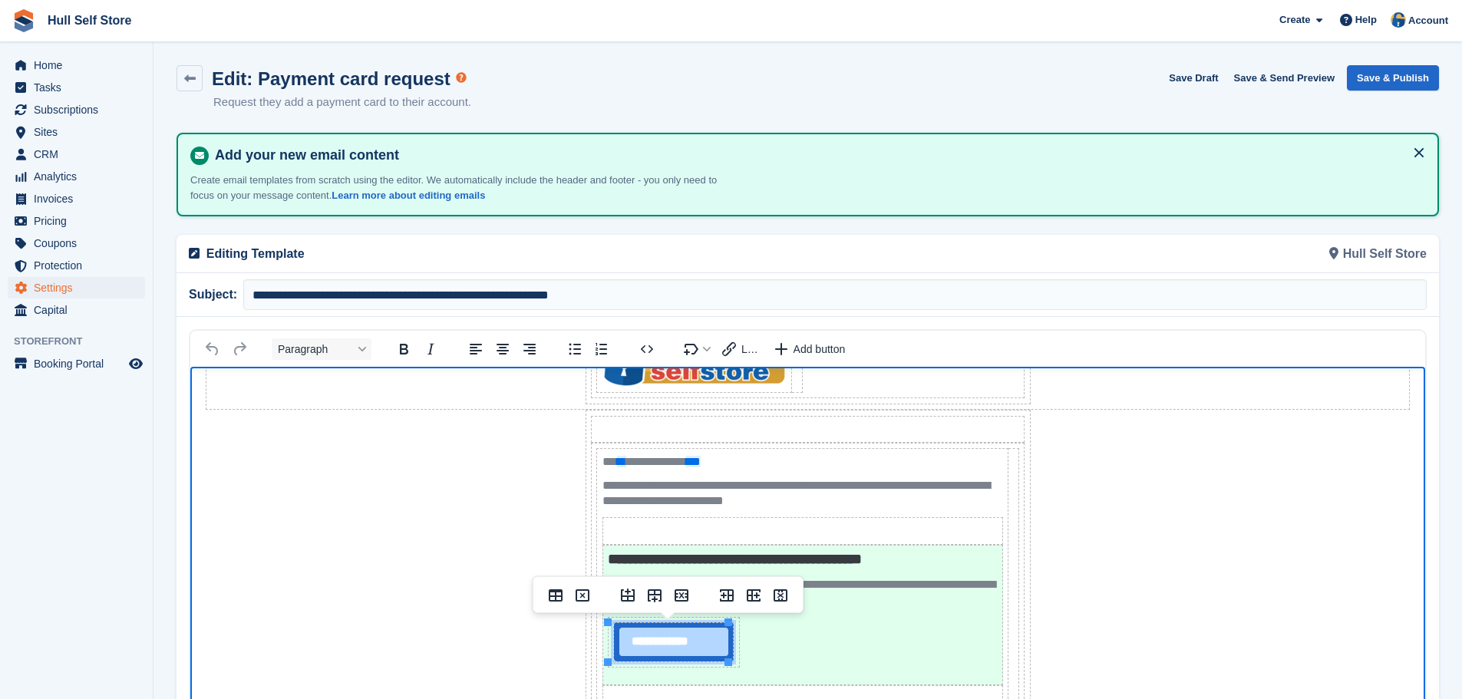
scroll to position [0, 0]
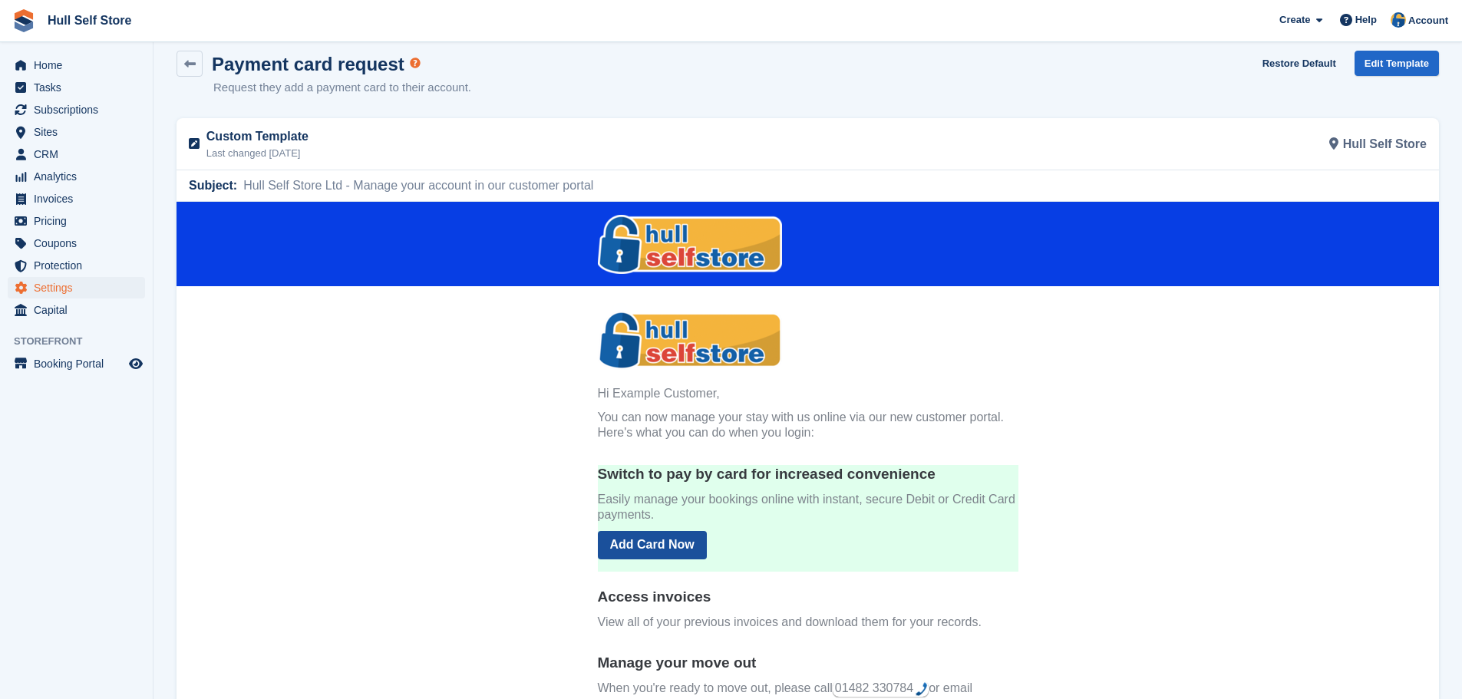
click at [639, 539] on link "Add Card Now" at bounding box center [652, 545] width 109 height 28
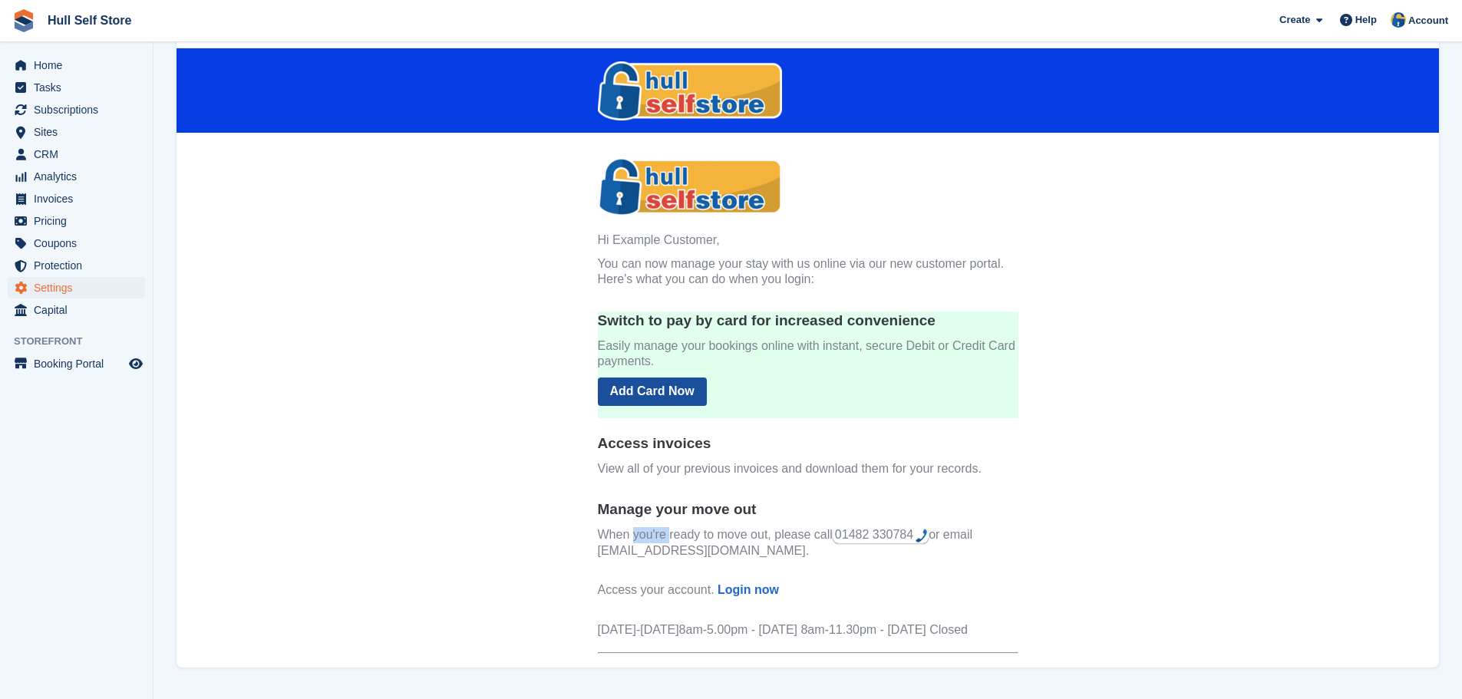
click at [639, 539] on p "When you're ready to move out, please call 01482 330784 or email info@hullselfs…" at bounding box center [808, 543] width 421 height 32
click at [723, 586] on link "Login now" at bounding box center [748, 589] width 61 height 13
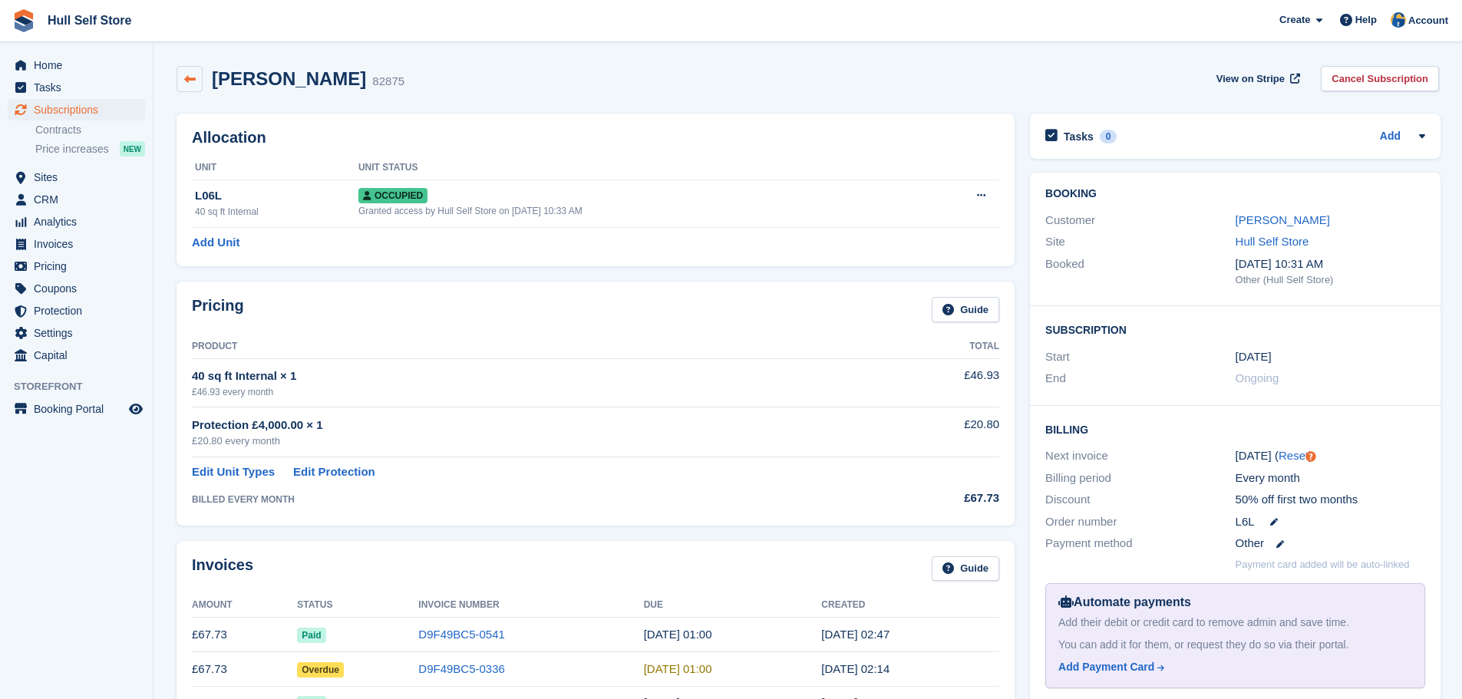
click at [183, 85] on link at bounding box center [190, 79] width 26 height 26
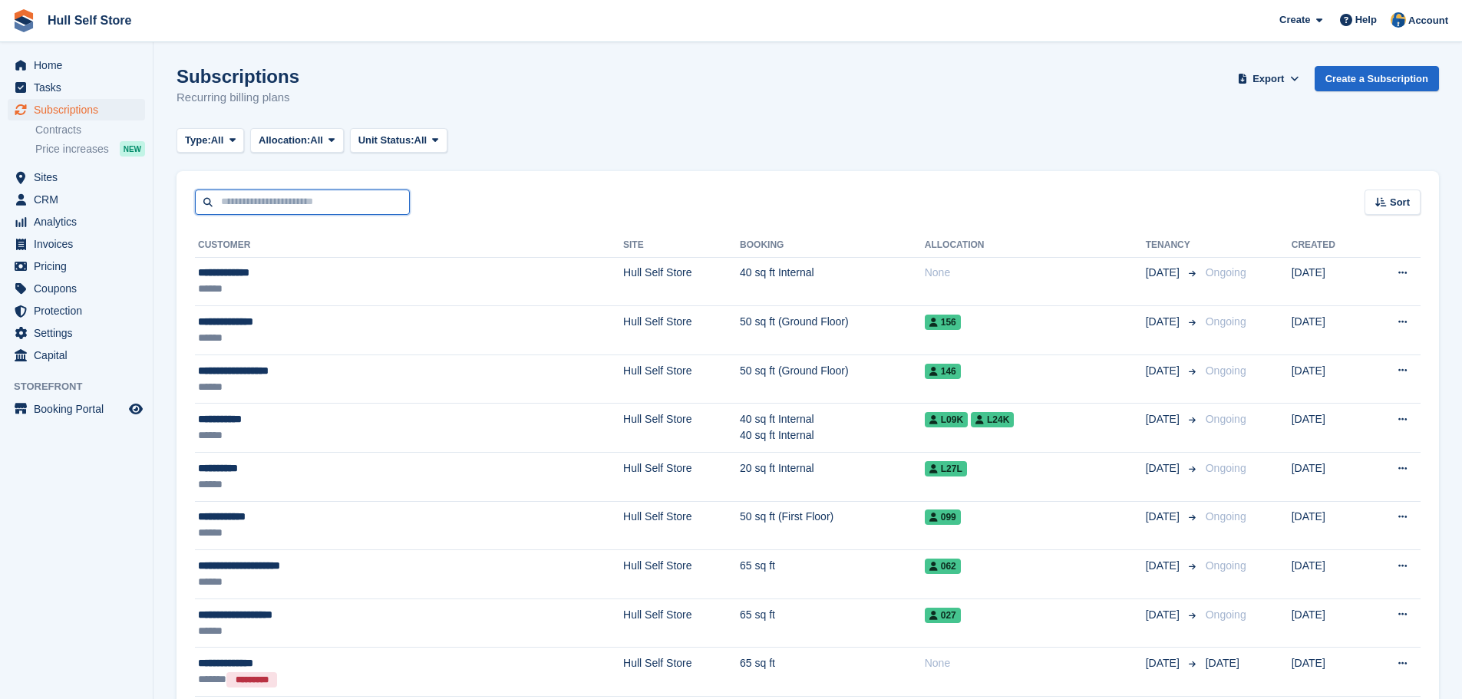
click at [332, 210] on input "text" at bounding box center [302, 202] width 215 height 25
type input "******"
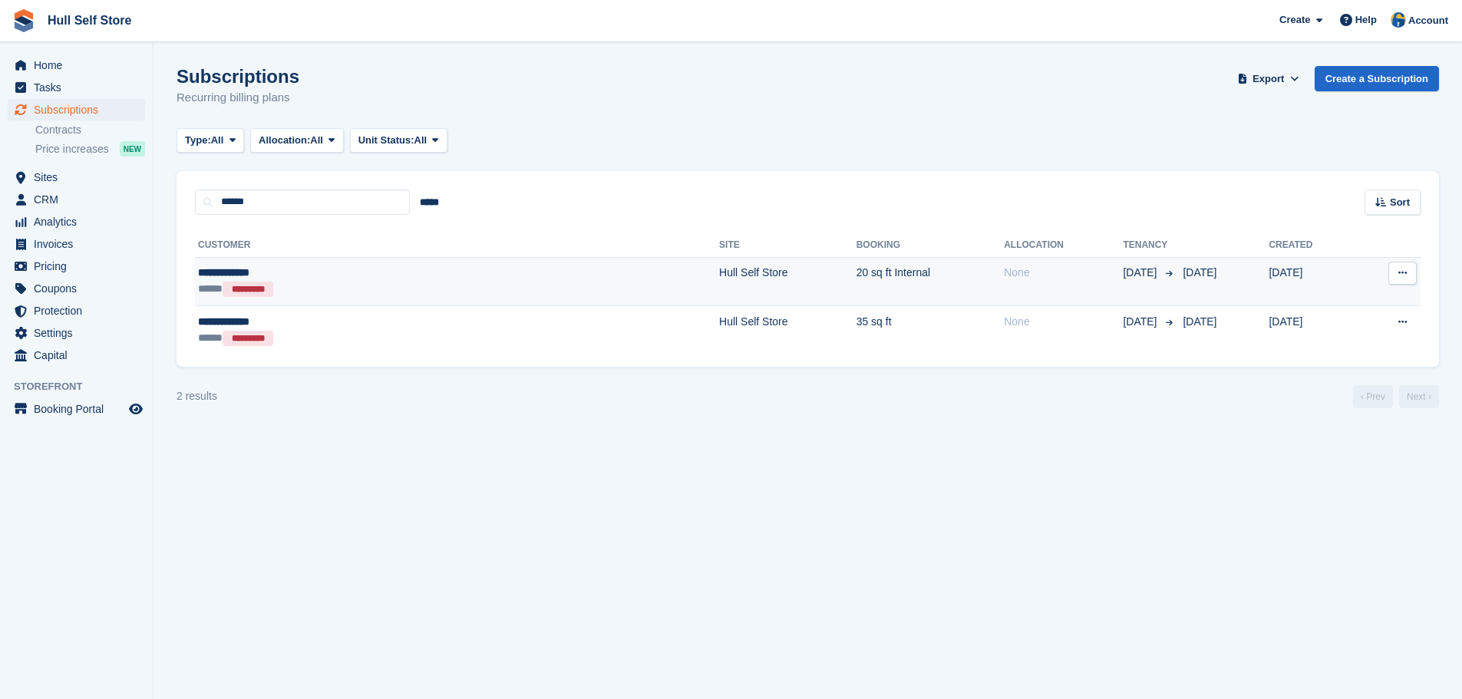
click at [394, 292] on div "***** *********" at bounding box center [327, 289] width 259 height 16
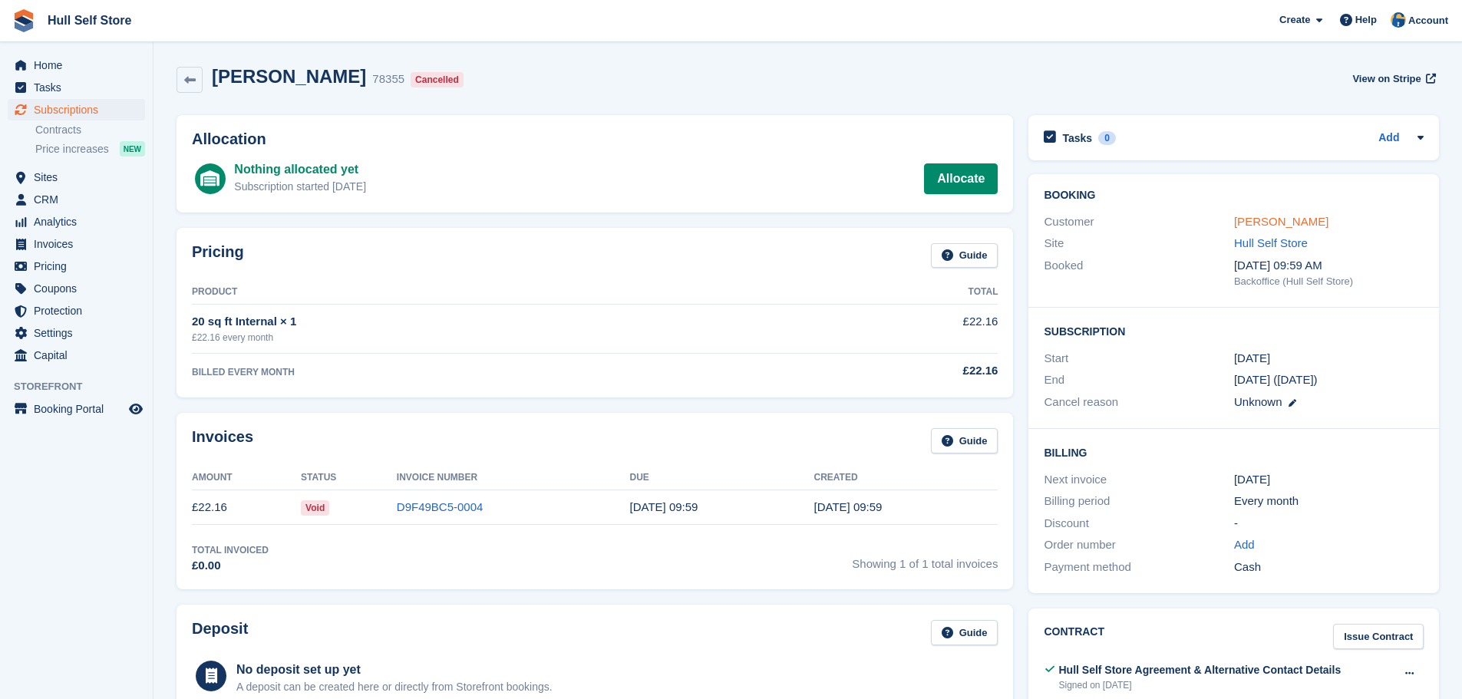
click at [1270, 219] on link "[PERSON_NAME]" at bounding box center [1281, 221] width 94 height 13
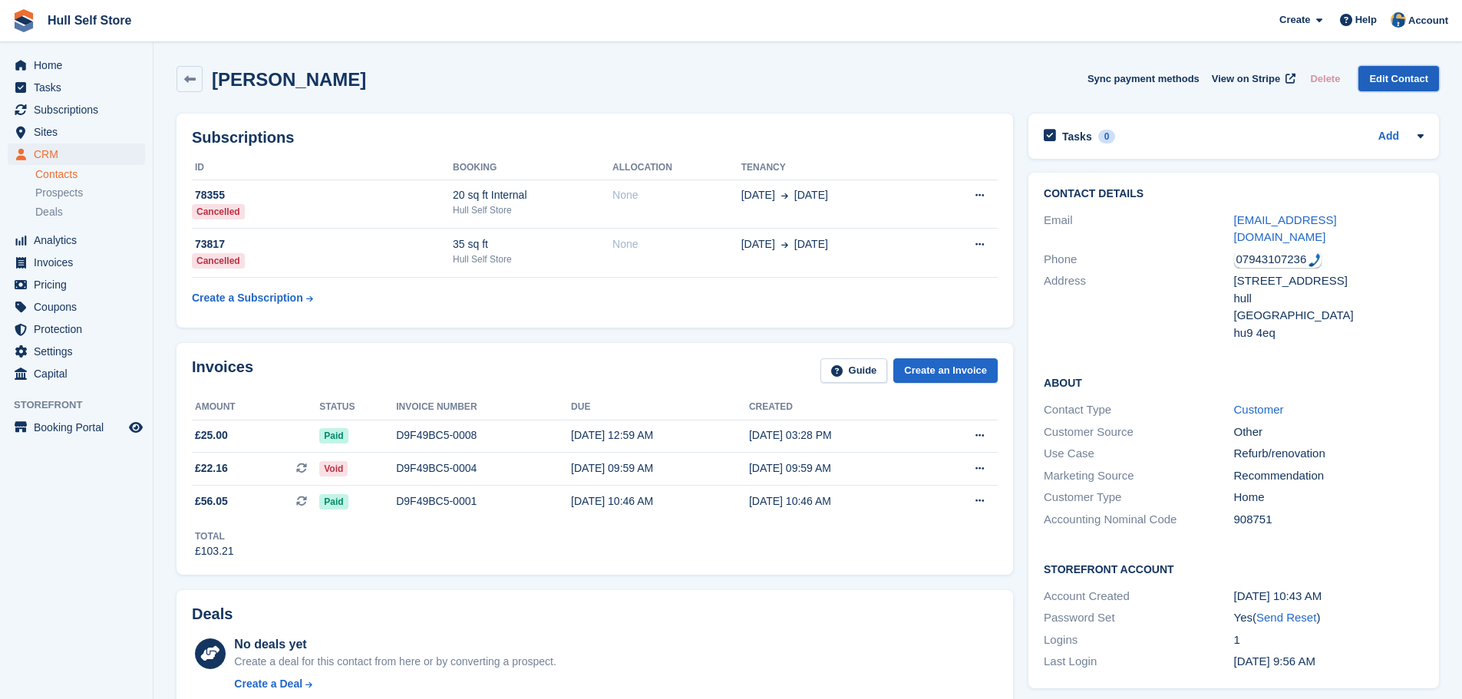
click at [1399, 83] on link "Edit Contact" at bounding box center [1398, 78] width 81 height 25
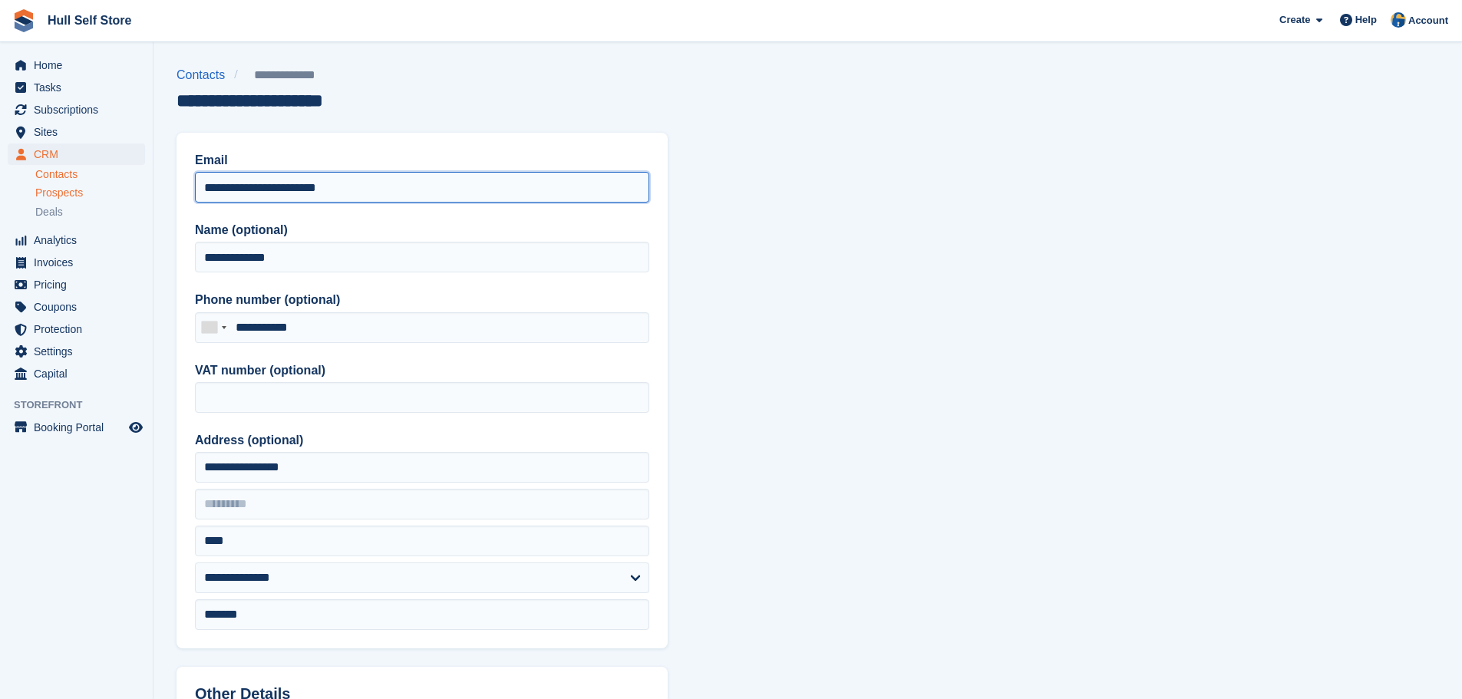
drag, startPoint x: 351, startPoint y: 186, endPoint x: 87, endPoint y: 190, distance: 263.2
click at [87, 190] on div "Home Tasks Subscriptions Subscriptions Subscriptions Contracts Price increases …" at bounding box center [731, 654] width 1462 height 1308
type input "**********"
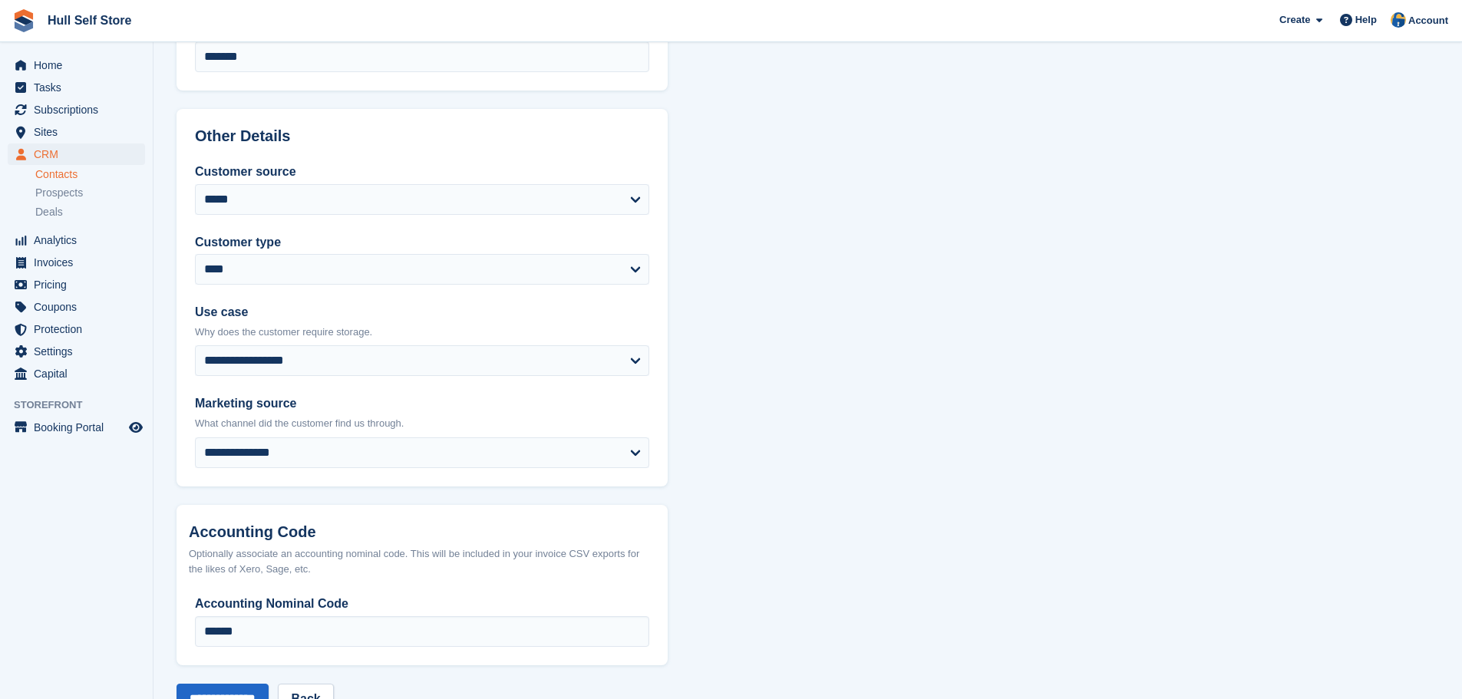
scroll to position [609, 0]
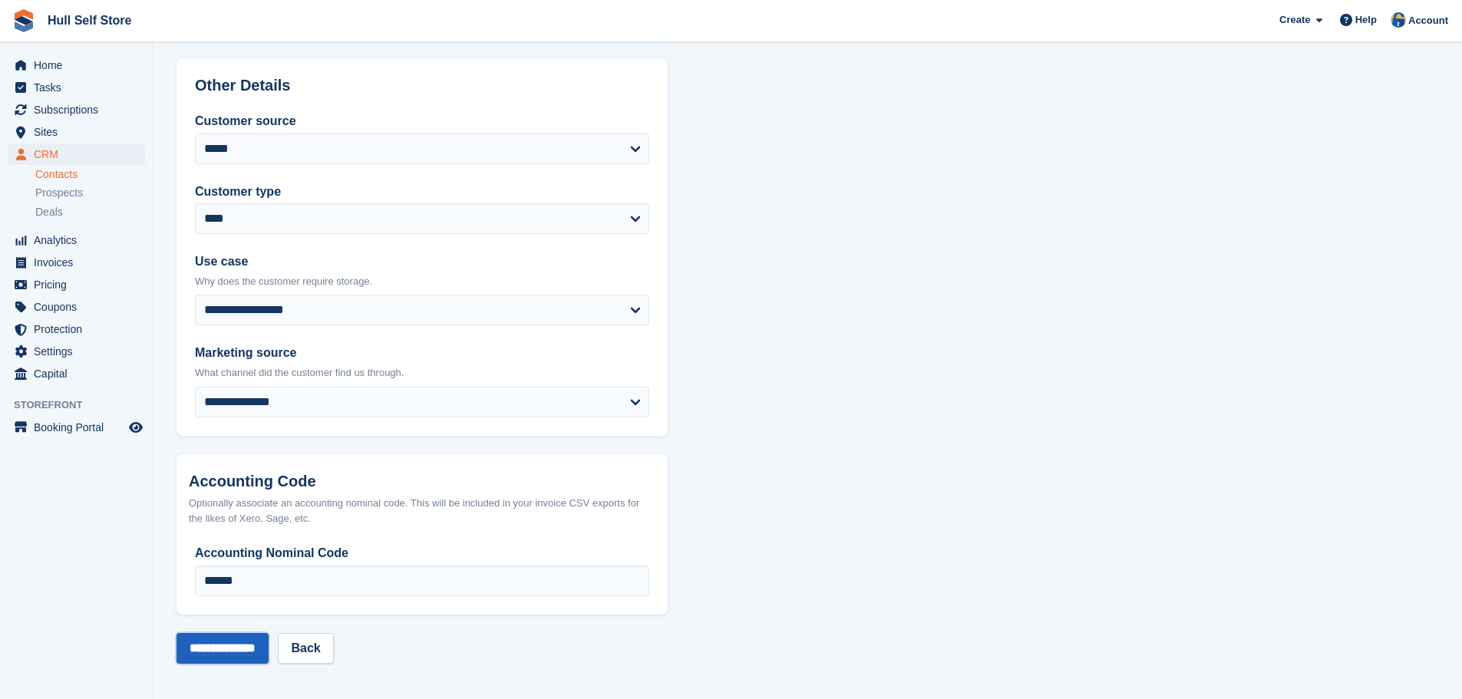
click at [236, 642] on input "**********" at bounding box center [223, 648] width 92 height 31
